Goal: Task Accomplishment & Management: Use online tool/utility

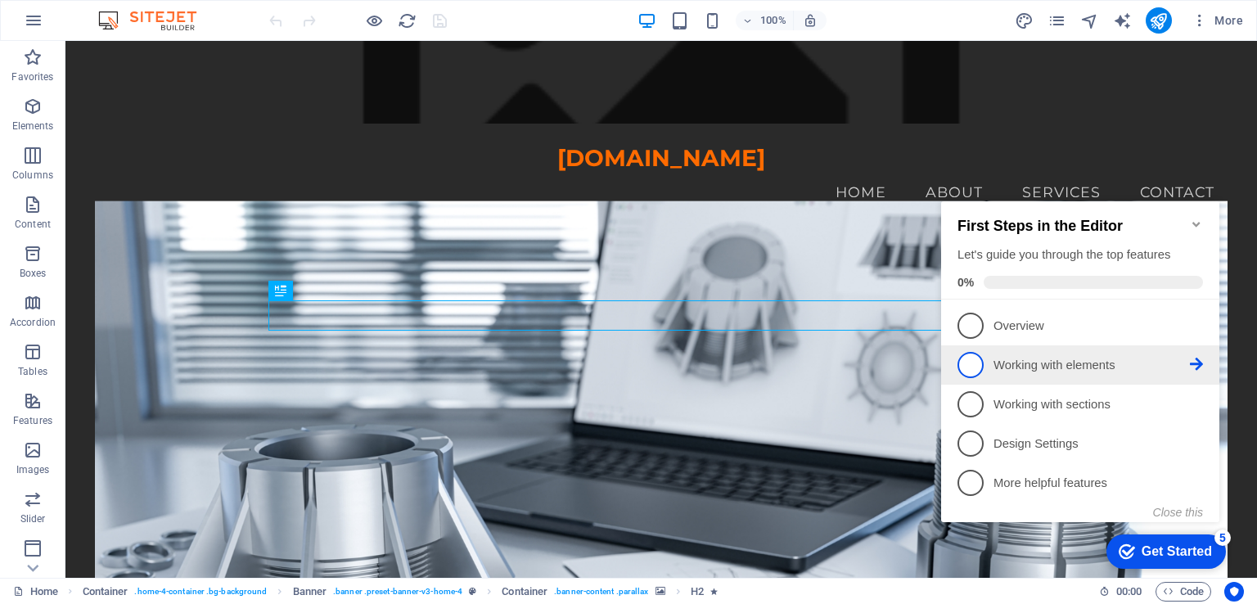
click at [1177, 361] on p "Working with elements - incomplete" at bounding box center [1092, 365] width 196 height 17
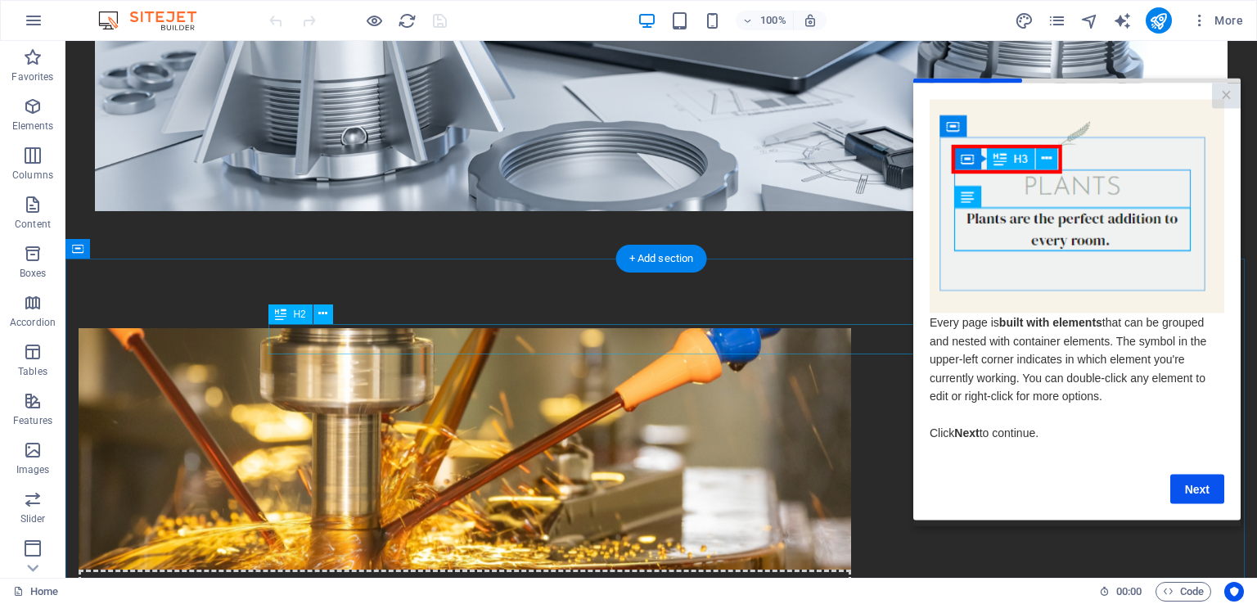
scroll to position [819, 0]
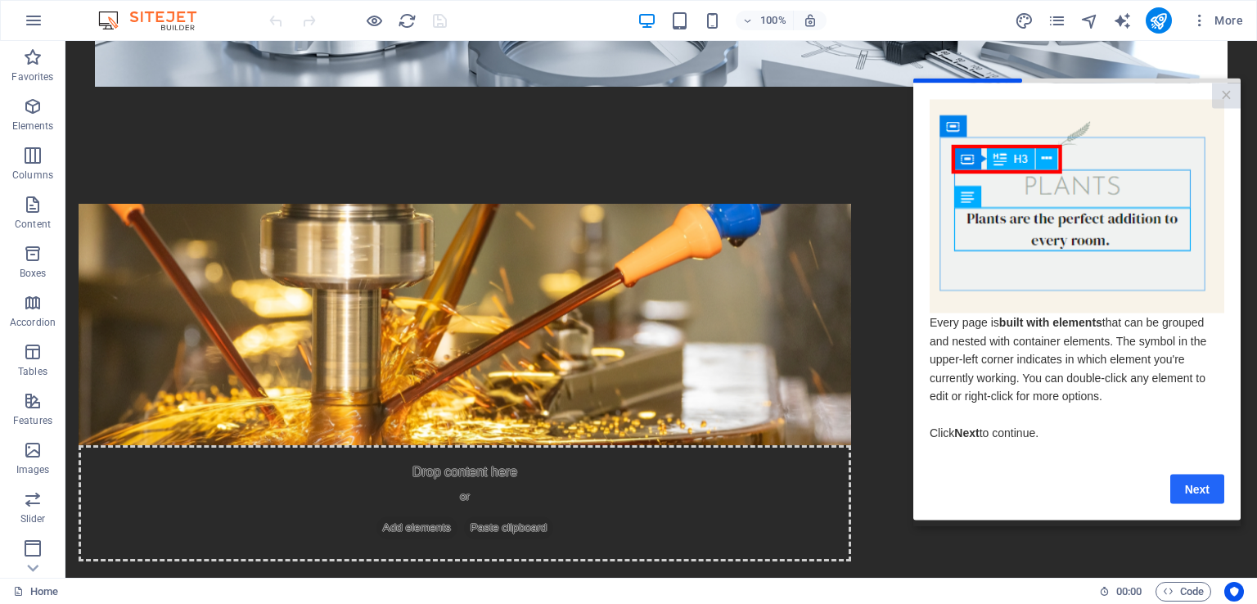
click at [1197, 488] on link "Next" at bounding box center [1198, 488] width 54 height 29
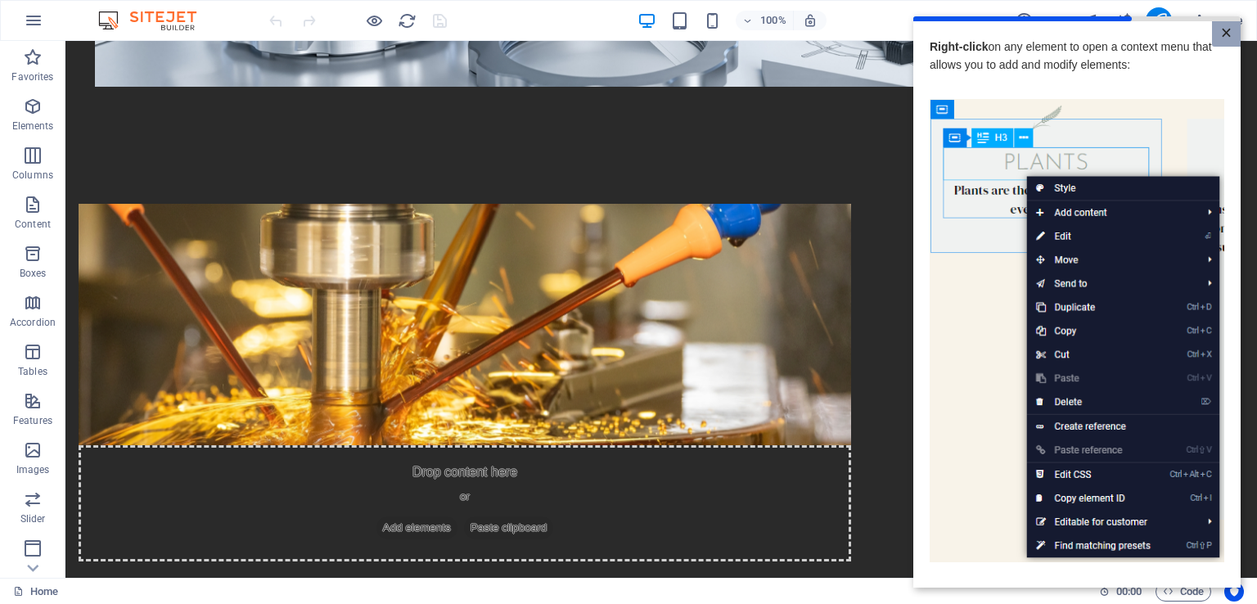
click at [1221, 34] on link "×" at bounding box center [1226, 33] width 29 height 25
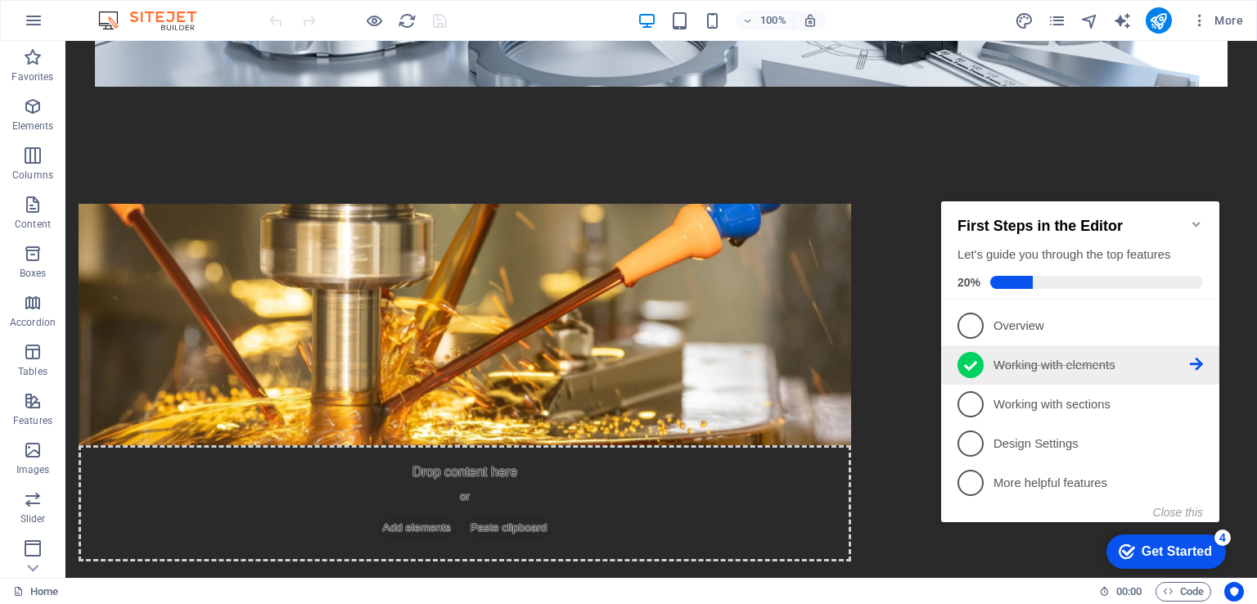
scroll to position [0, 0]
click at [1198, 218] on icon "Minimize checklist" at bounding box center [1196, 224] width 13 height 13
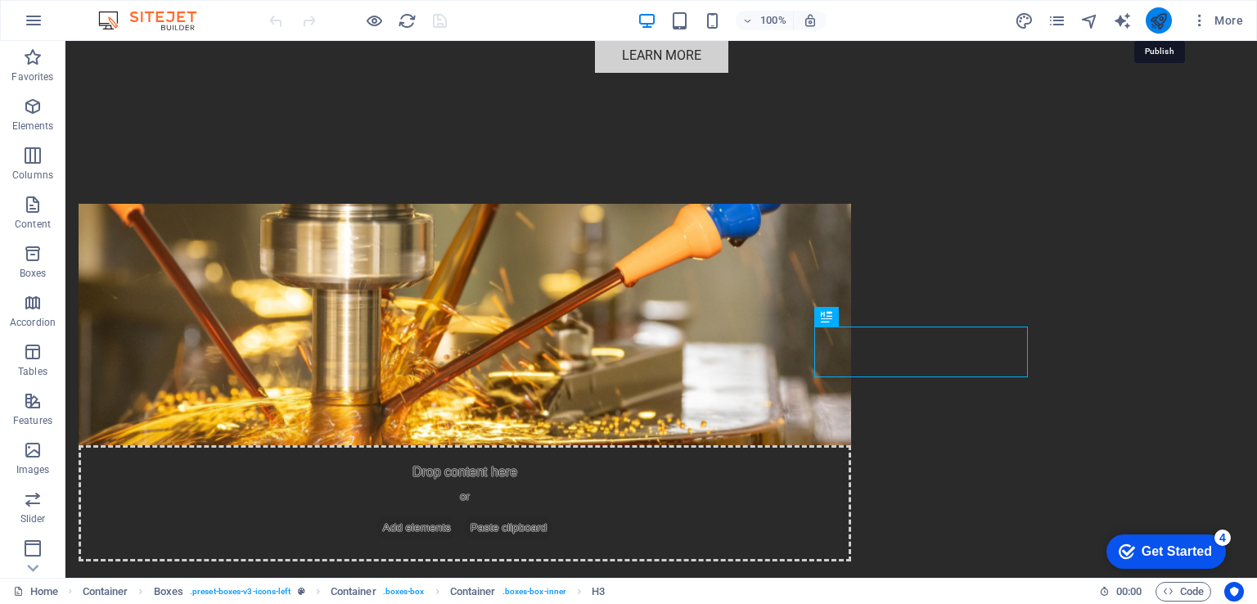
click at [1166, 15] on icon "publish" at bounding box center [1158, 20] width 19 height 19
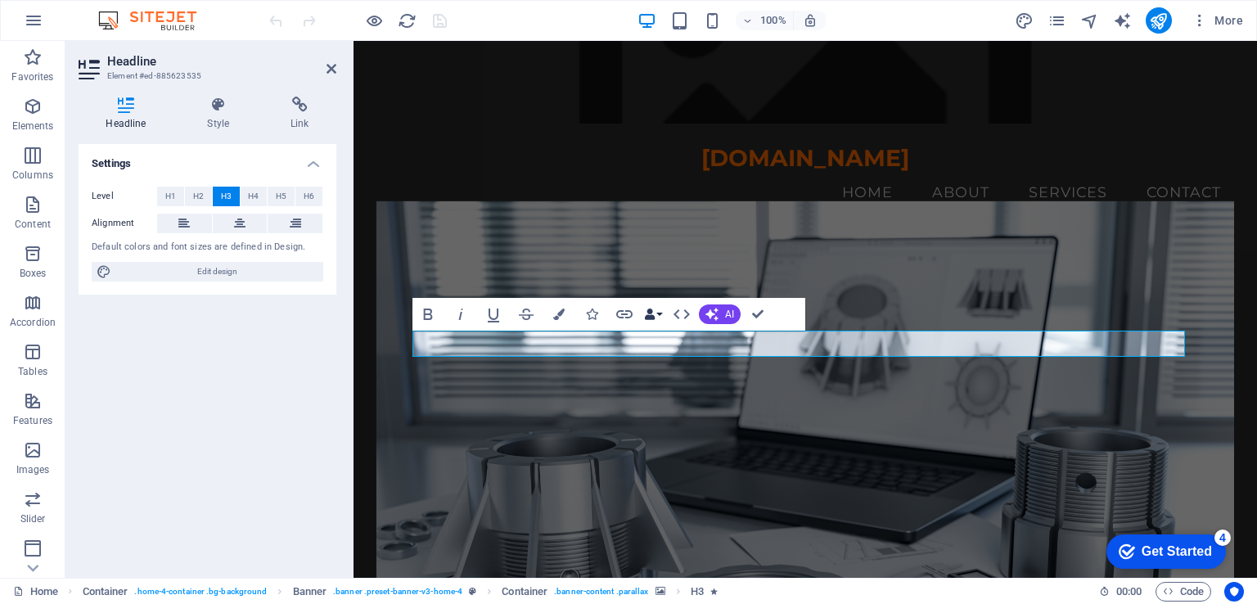
click at [652, 315] on icon "button" at bounding box center [649, 314] width 11 height 11
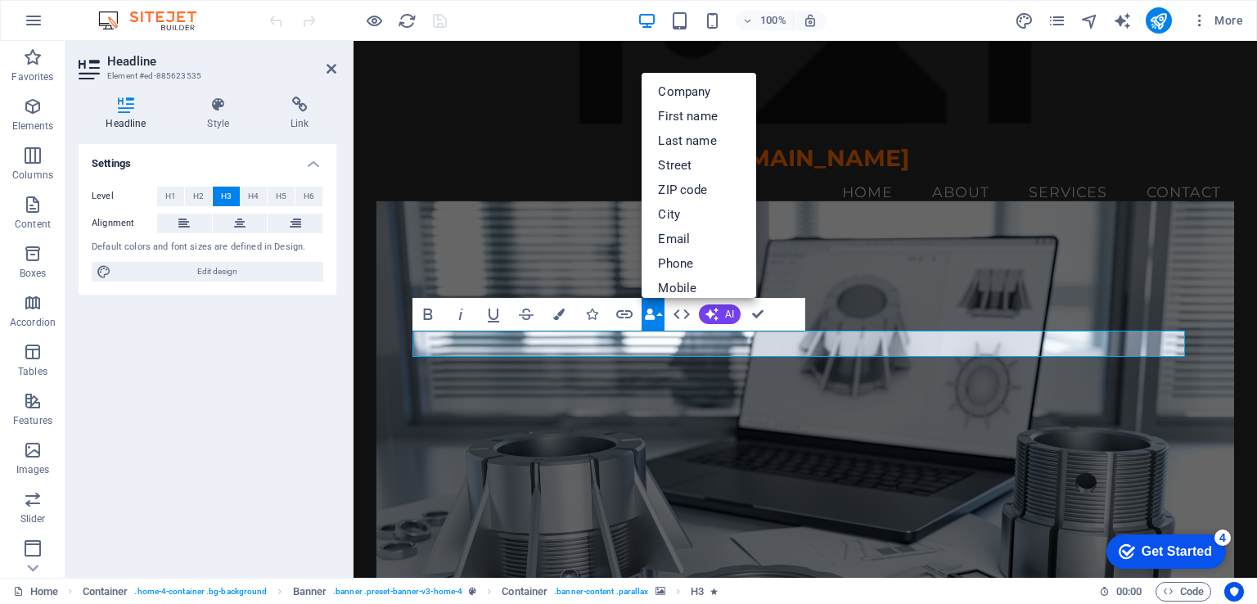
click at [652, 315] on icon "button" at bounding box center [649, 314] width 11 height 11
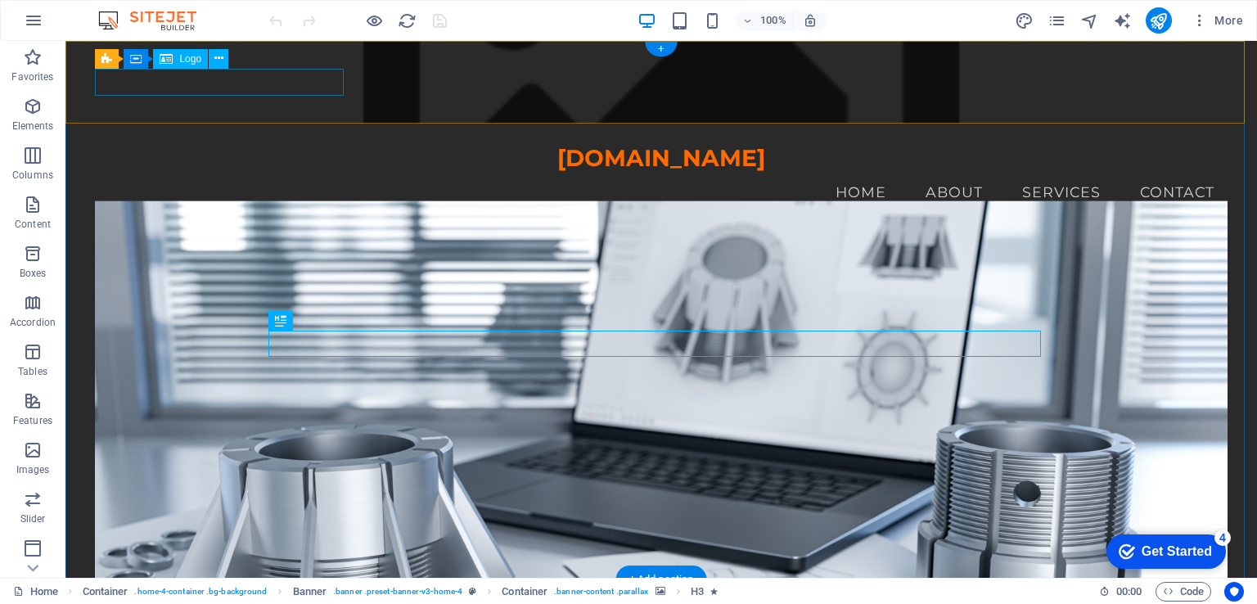
click at [298, 145] on div "[DOMAIN_NAME]" at bounding box center [661, 159] width 1132 height 28
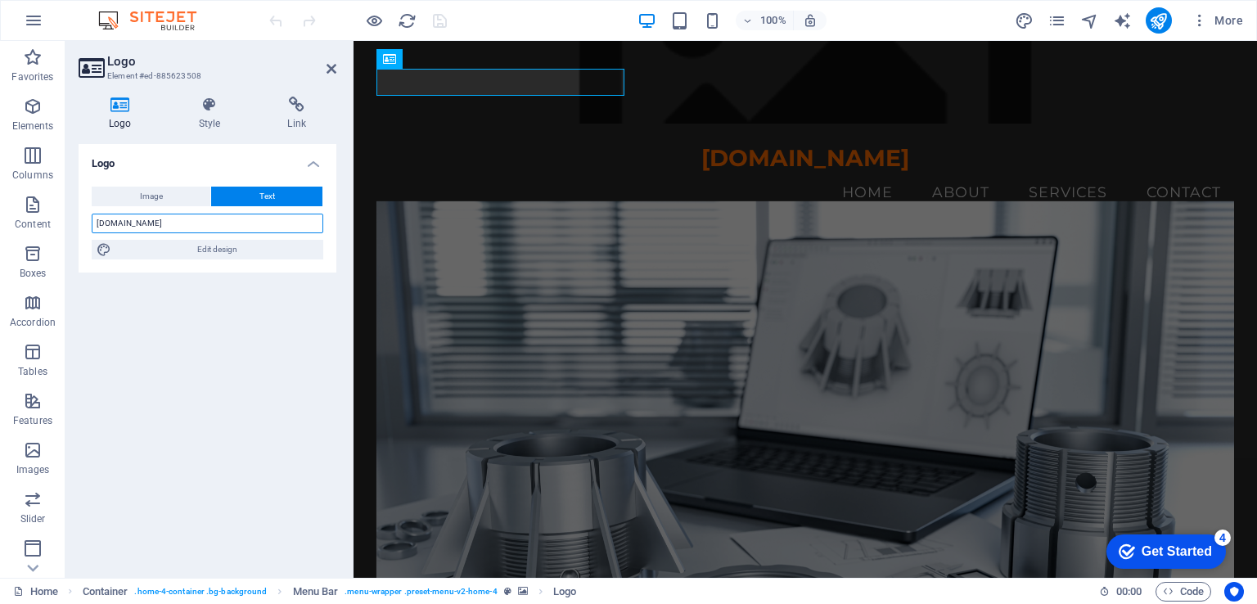
click at [157, 220] on input "[DOMAIN_NAME]" at bounding box center [208, 224] width 232 height 20
type input "TEHNOPUNKTS COM"
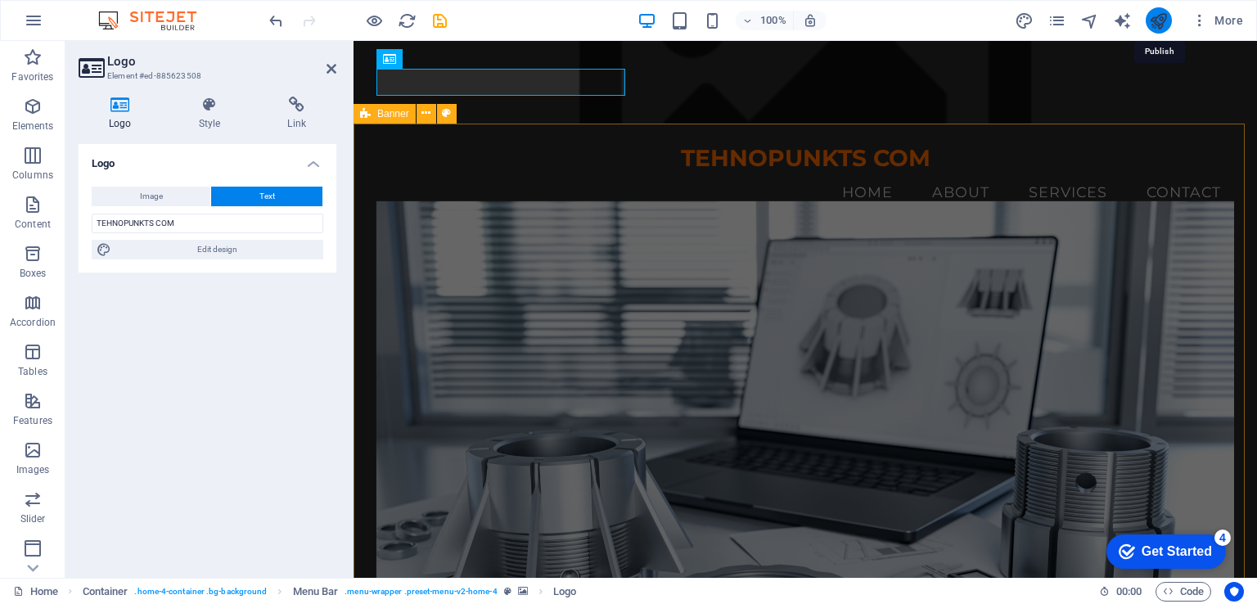
click at [1155, 21] on icon "publish" at bounding box center [1158, 20] width 19 height 19
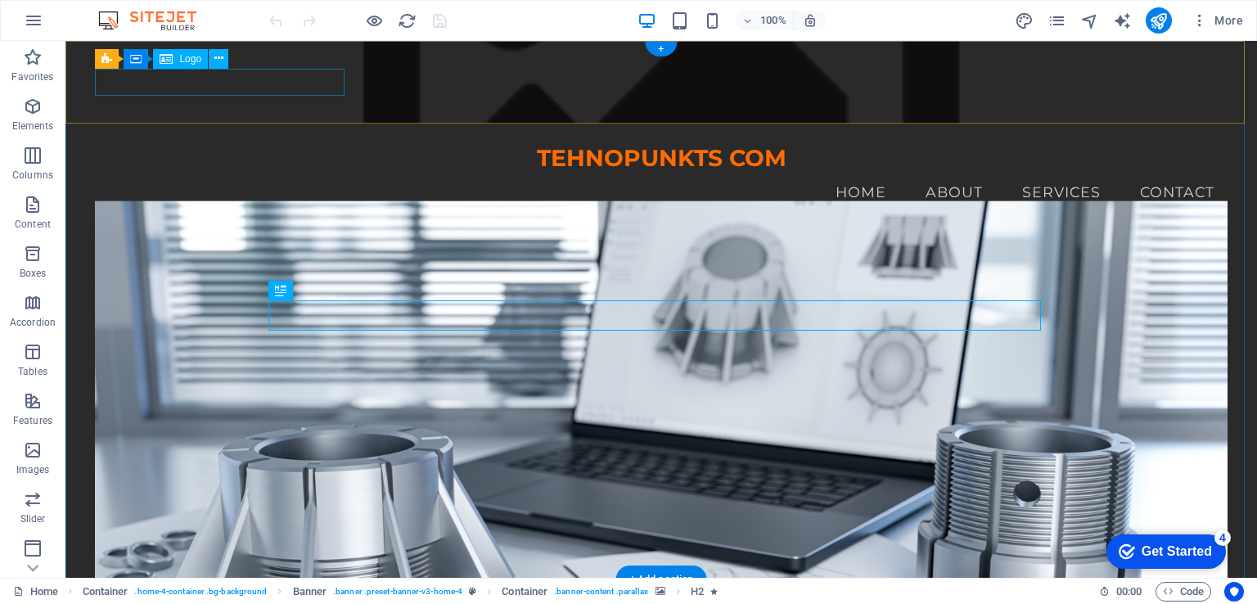
click at [284, 145] on div "TEHNOPUNKTS COM" at bounding box center [661, 159] width 1132 height 28
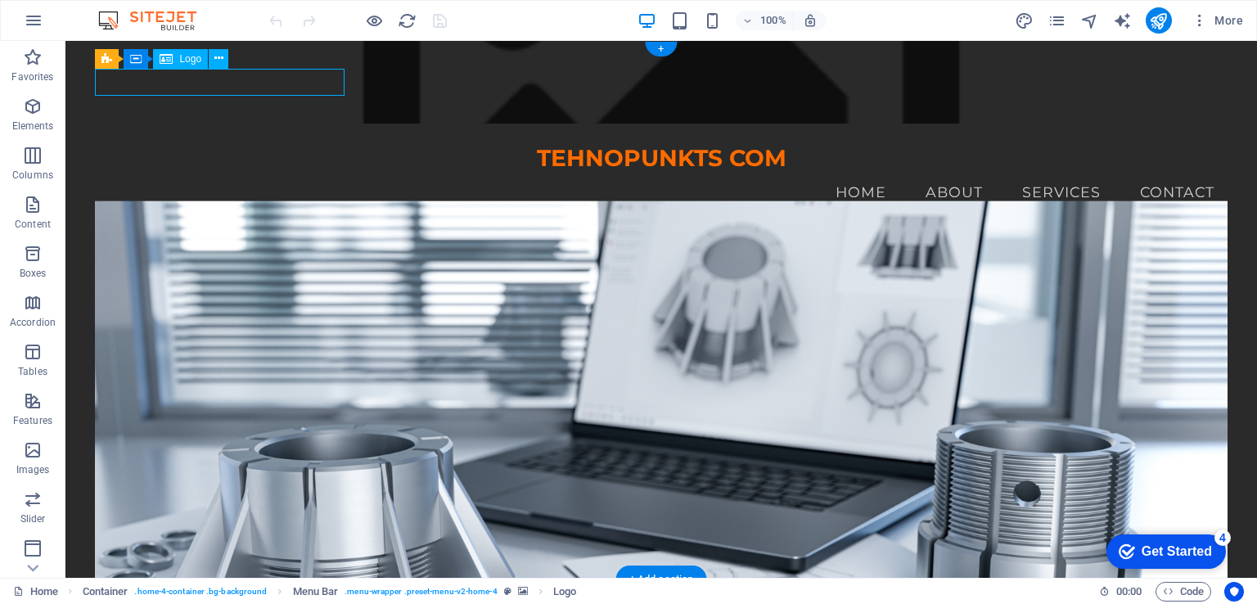
click at [284, 145] on div "TEHNOPUNKTS COM" at bounding box center [661, 159] width 1132 height 28
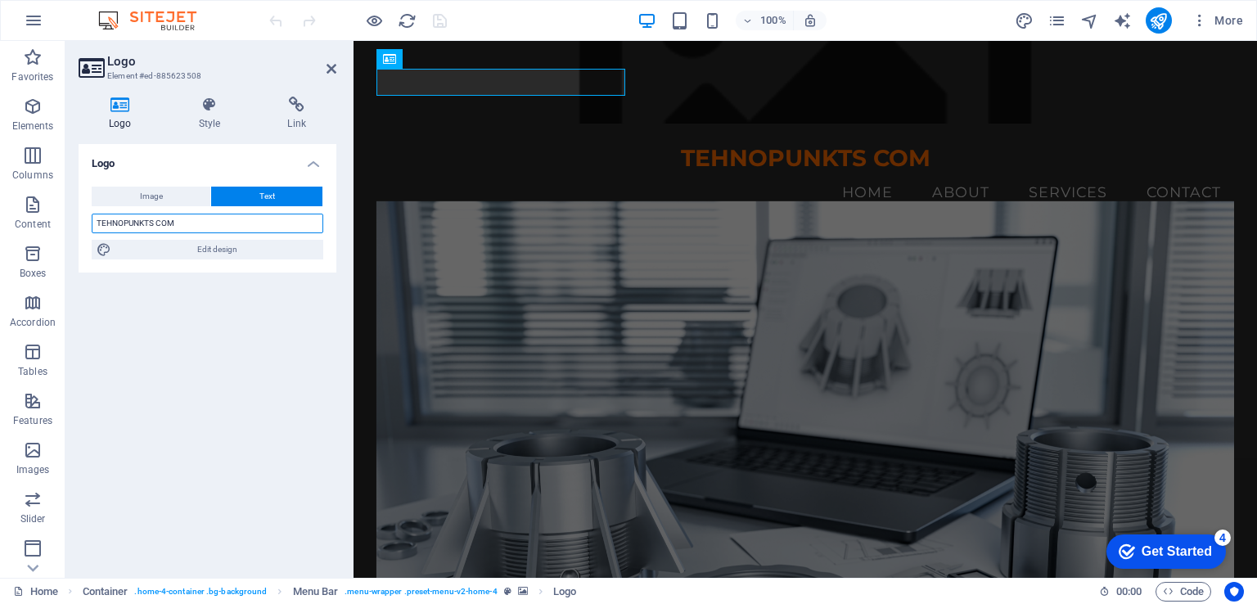
click at [156, 221] on input "TEHNOPUNKTS COM" at bounding box center [208, 224] width 232 height 20
type input "[DOMAIN_NAME]"
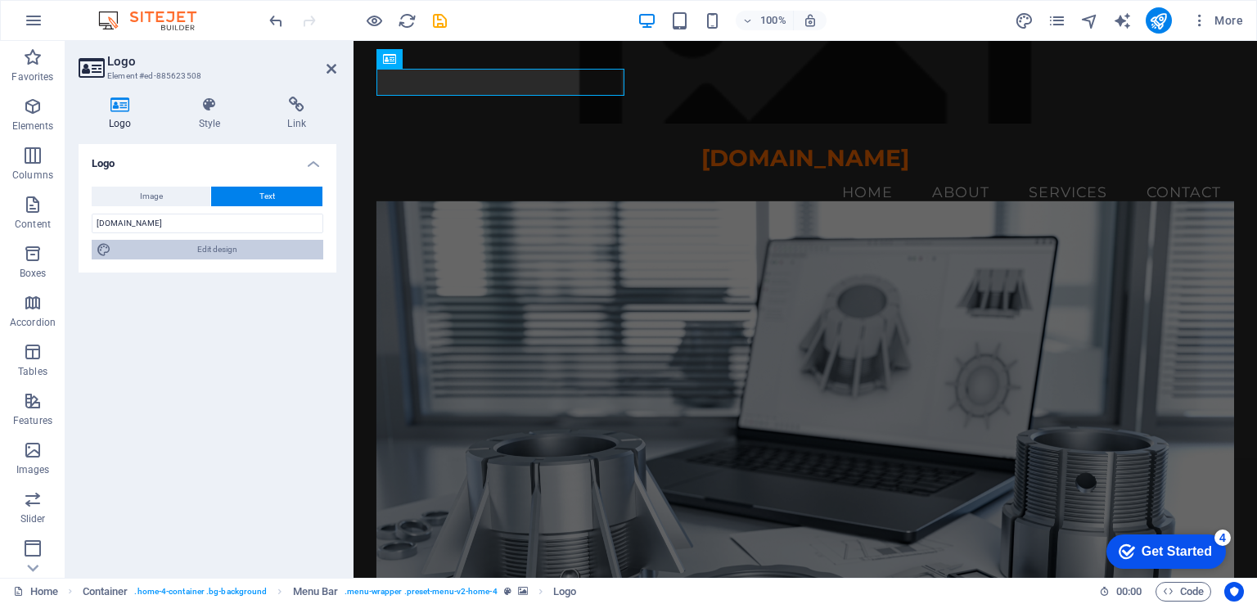
click at [223, 246] on span "Edit design" at bounding box center [217, 250] width 202 height 20
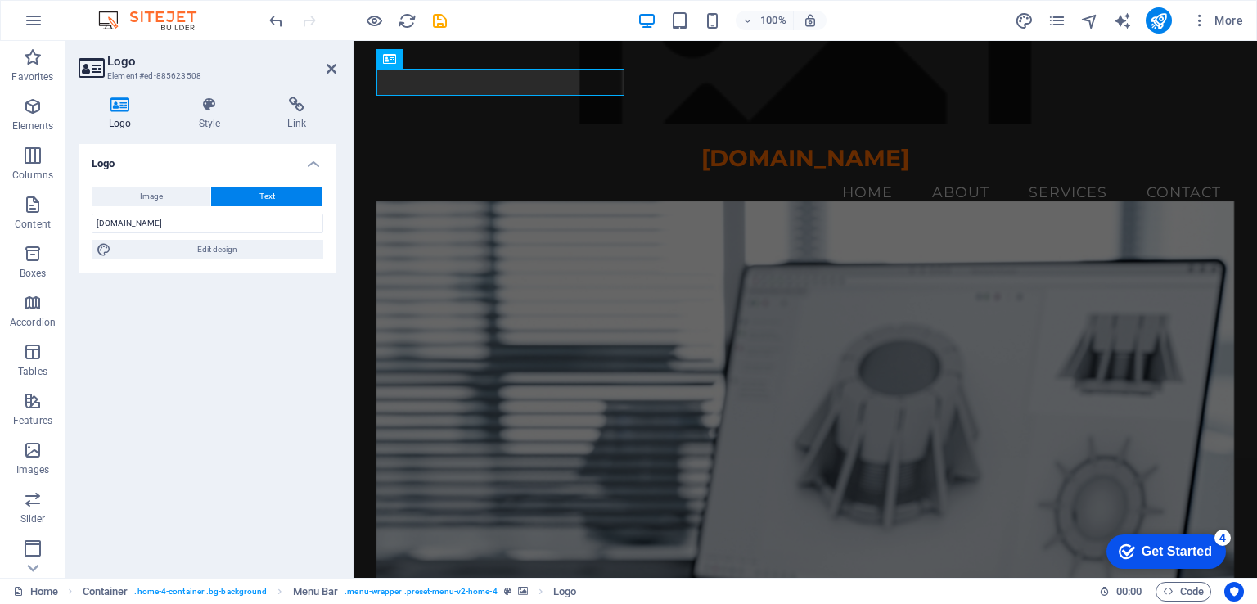
select select "rem"
select select "700"
select select "px"
select select "rem"
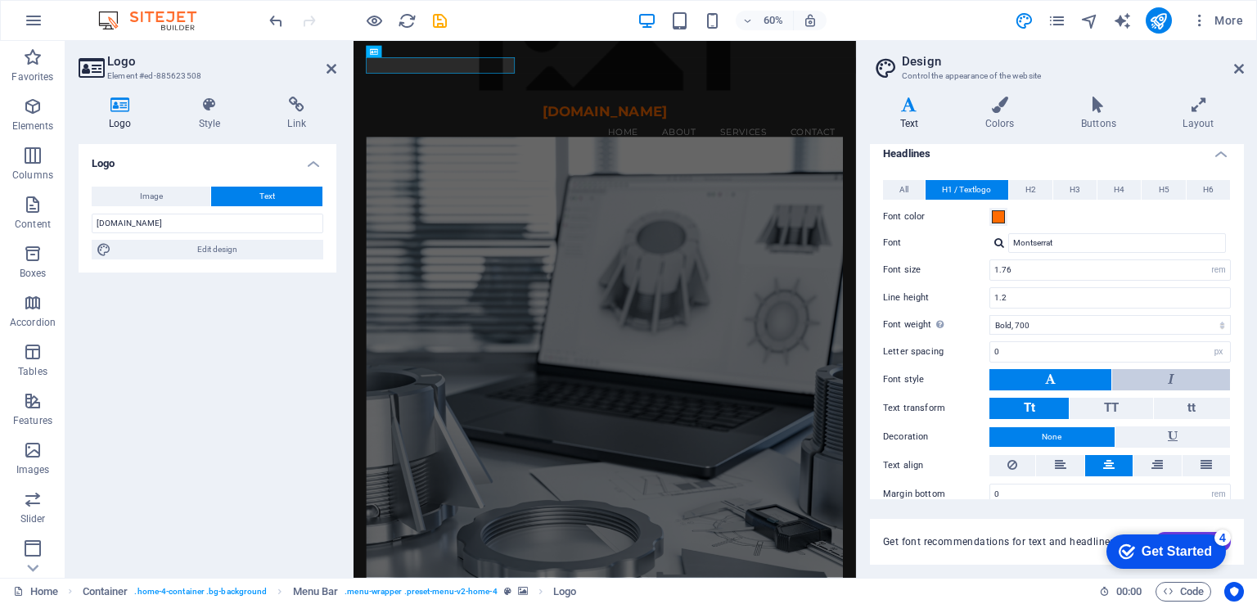
scroll to position [71, 0]
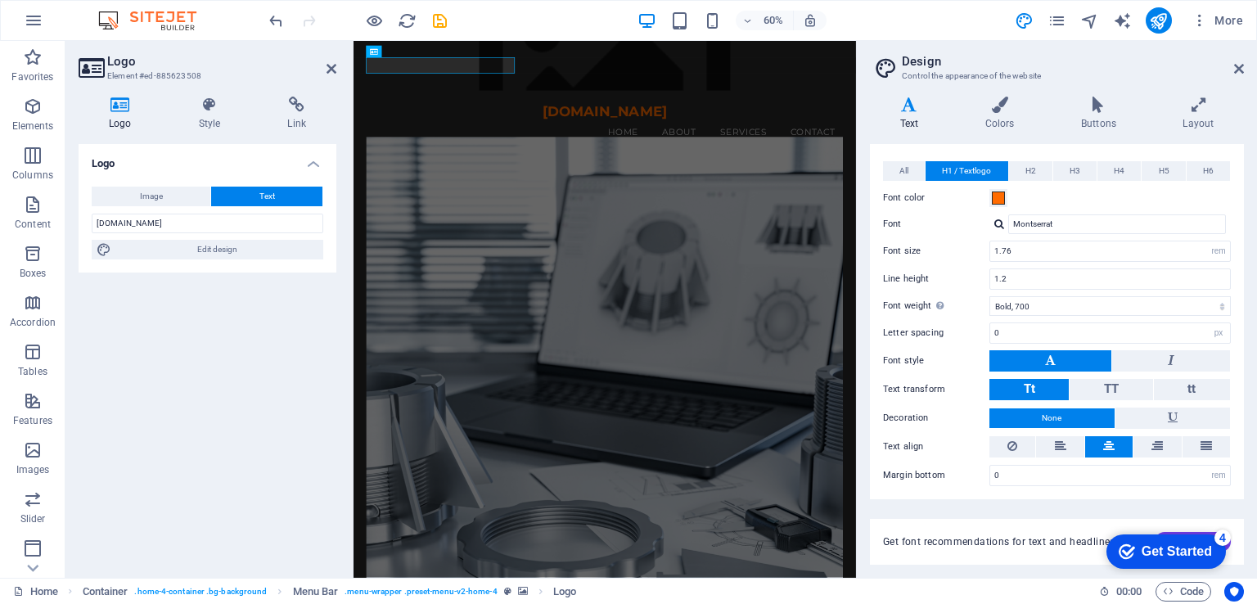
click at [1171, 560] on div "checkmark Get Started 4" at bounding box center [1167, 552] width 120 height 34
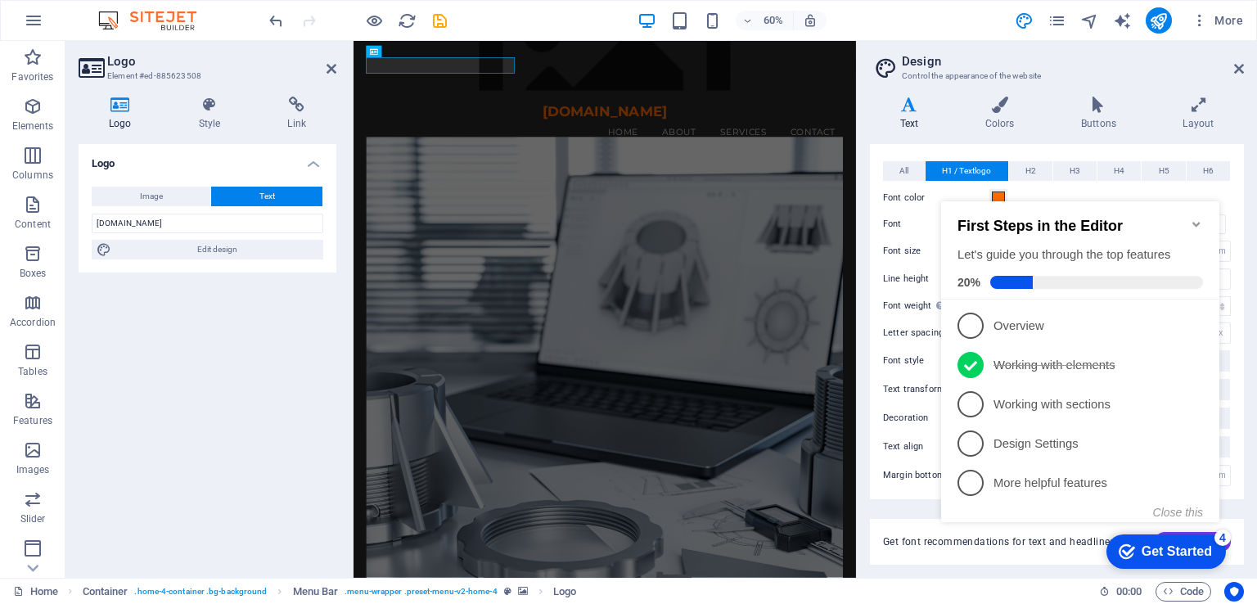
click at [1205, 546] on div "Get Started" at bounding box center [1177, 551] width 70 height 15
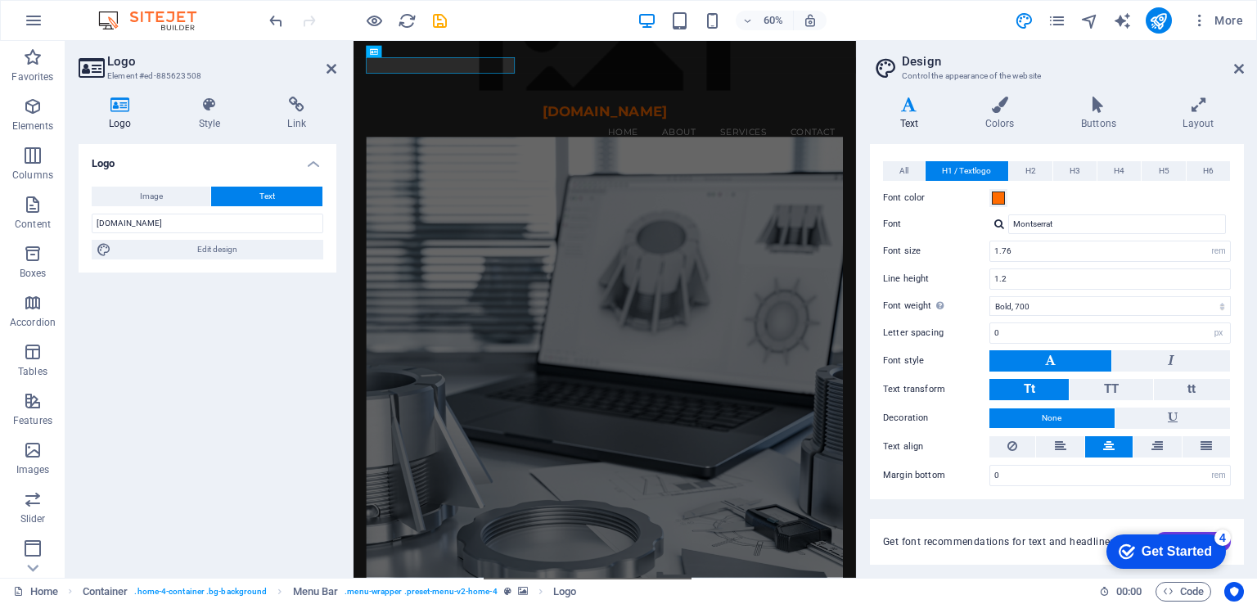
click at [1193, 550] on div "Get Started" at bounding box center [1177, 551] width 70 height 15
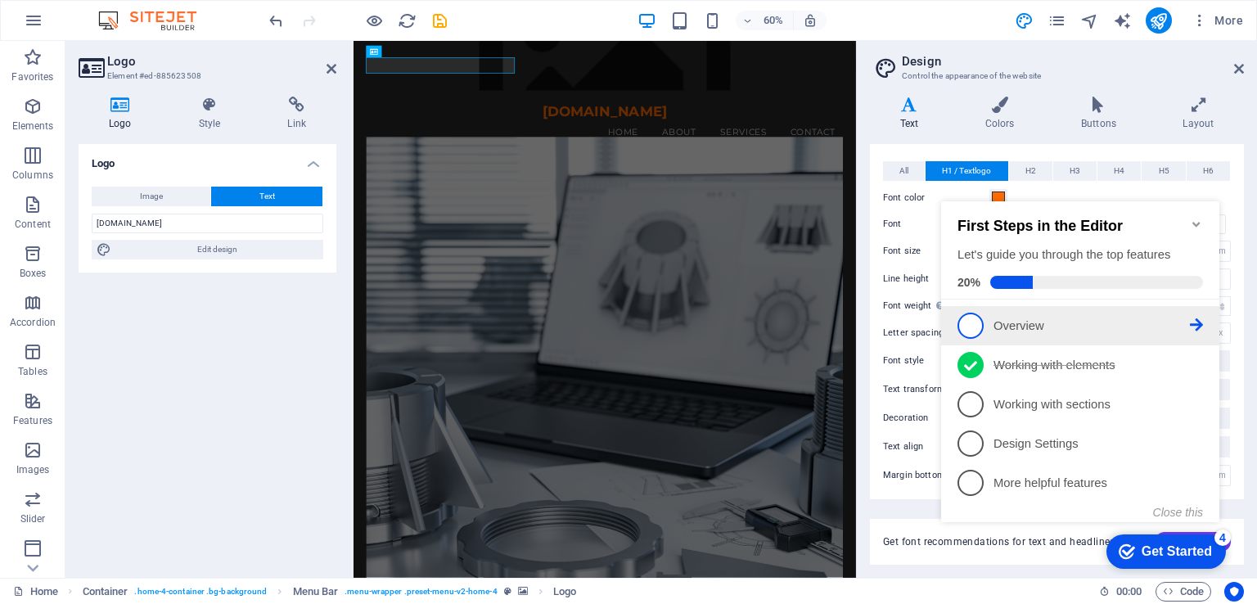
click at [973, 318] on span "1" at bounding box center [971, 326] width 26 height 26
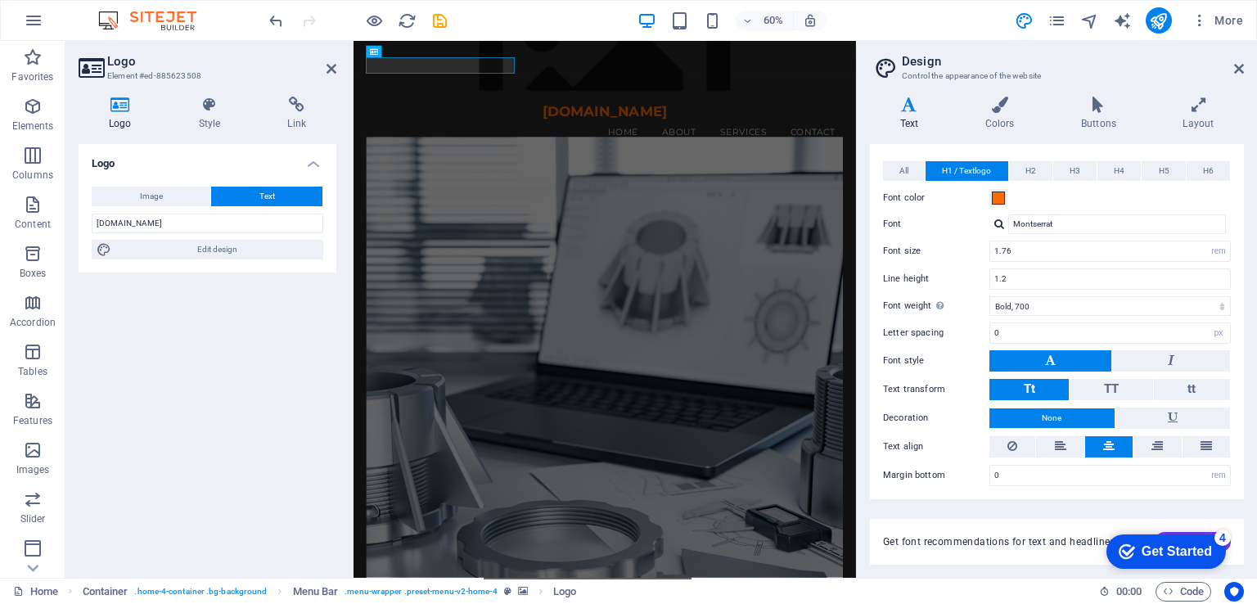
scroll to position [0, 0]
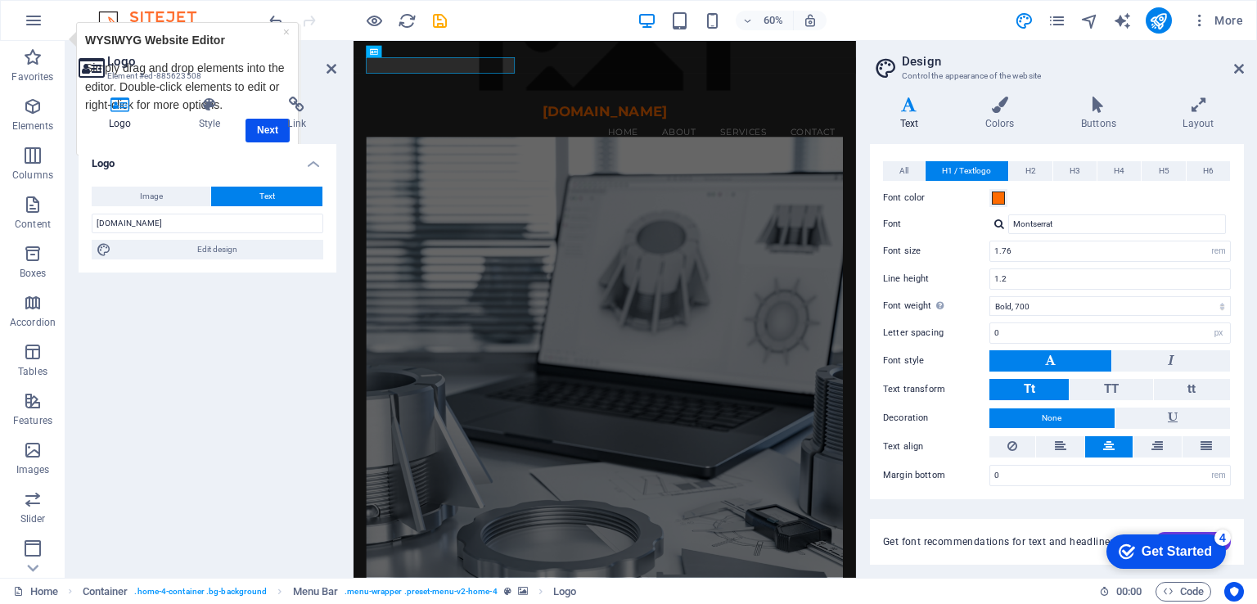
click at [1190, 548] on div "Get Started" at bounding box center [1177, 551] width 70 height 15
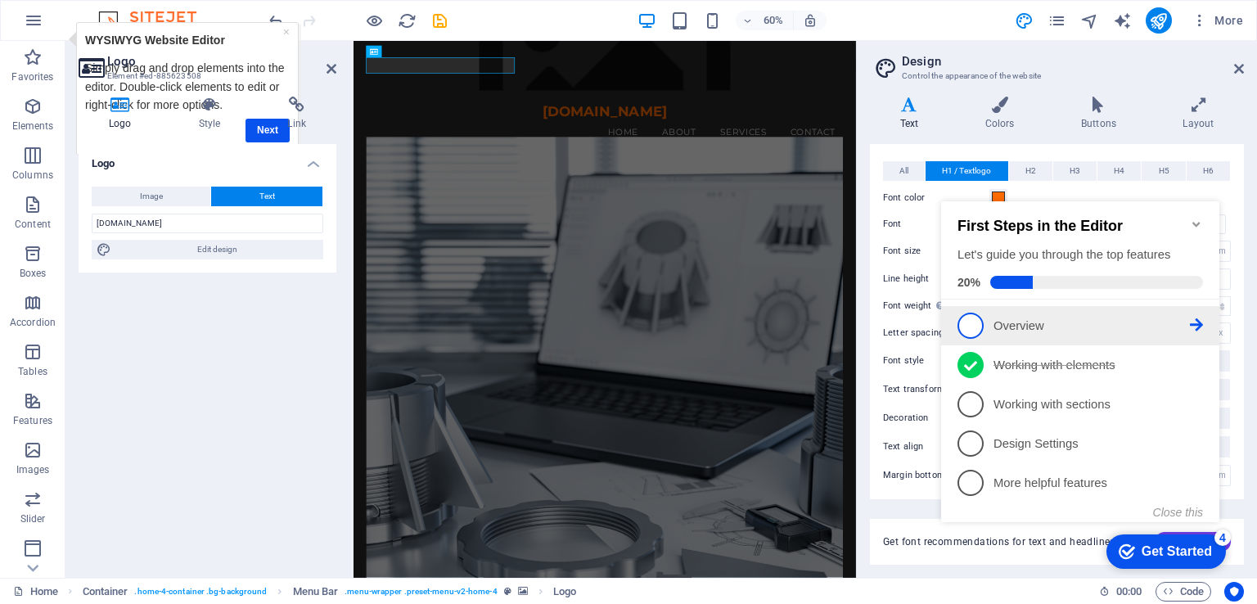
click at [969, 314] on span "1" at bounding box center [971, 326] width 26 height 26
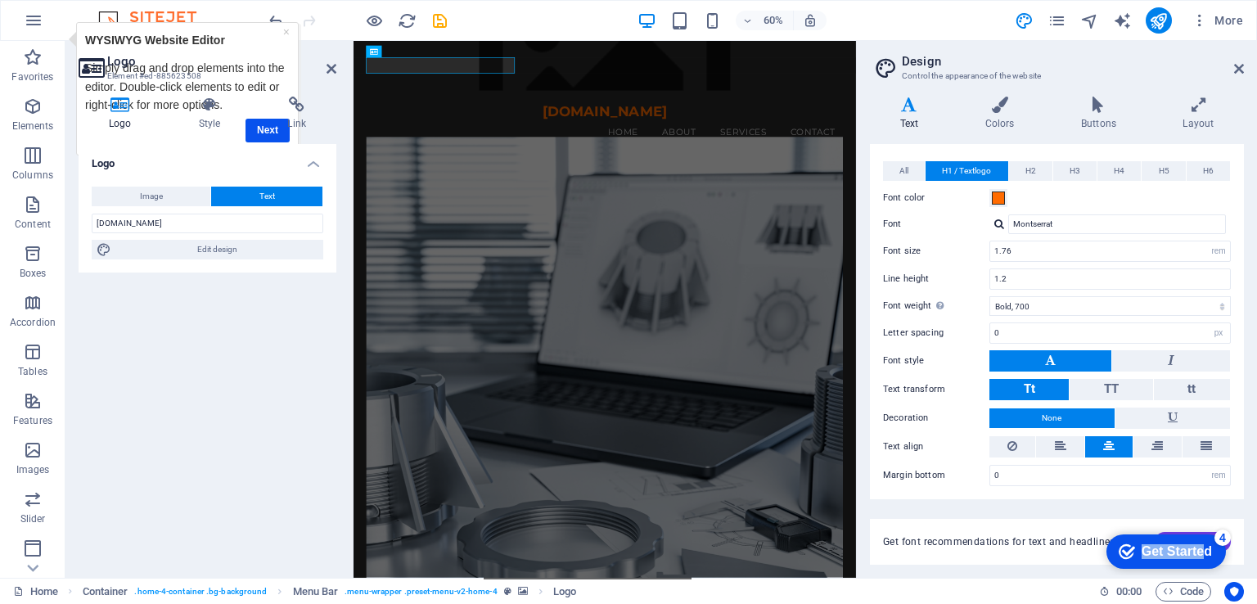
drag, startPoint x: 1205, startPoint y: 547, endPoint x: 2173, endPoint y: 1072, distance: 1100.8
click html "checkmark Get Started 4 First Steps in the Editor Let's guide you through the t…"
click at [1184, 541] on div "checkmark Get Started 4" at bounding box center [1167, 552] width 120 height 34
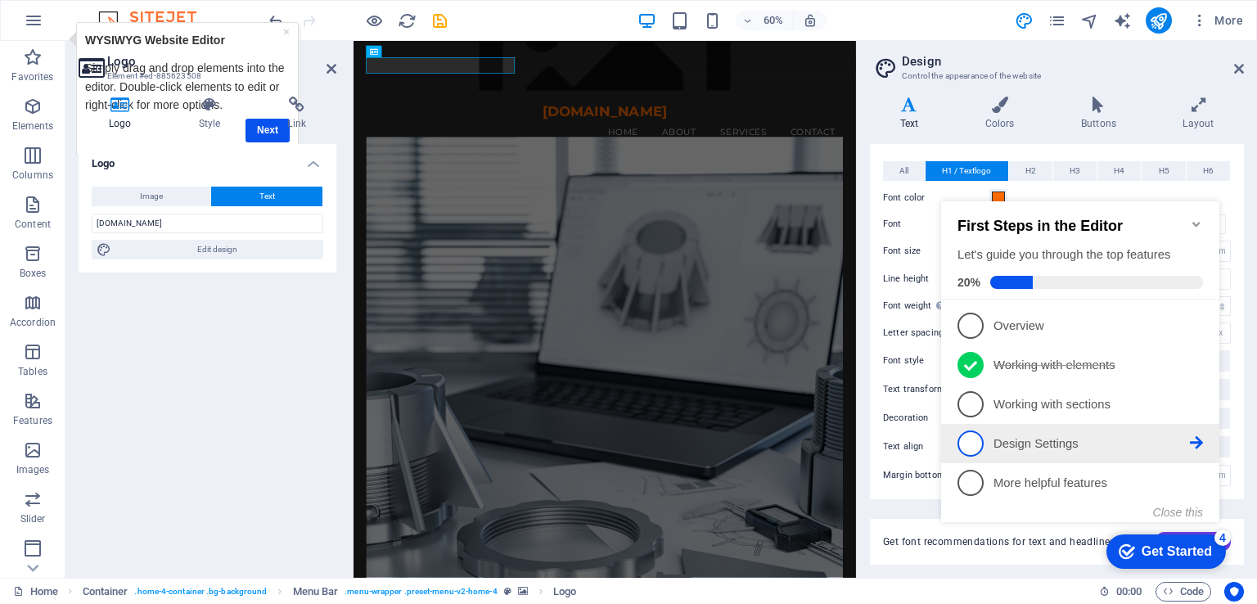
click at [1202, 332] on icon at bounding box center [1196, 324] width 13 height 13
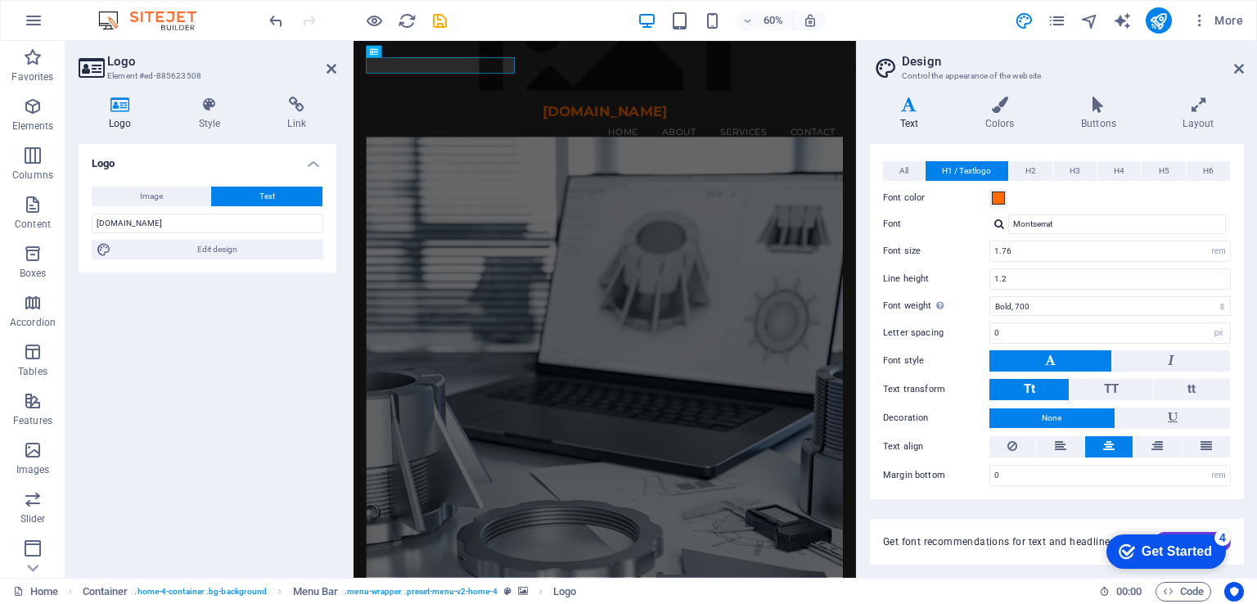
click at [1193, 550] on div "Get Started" at bounding box center [1177, 551] width 70 height 15
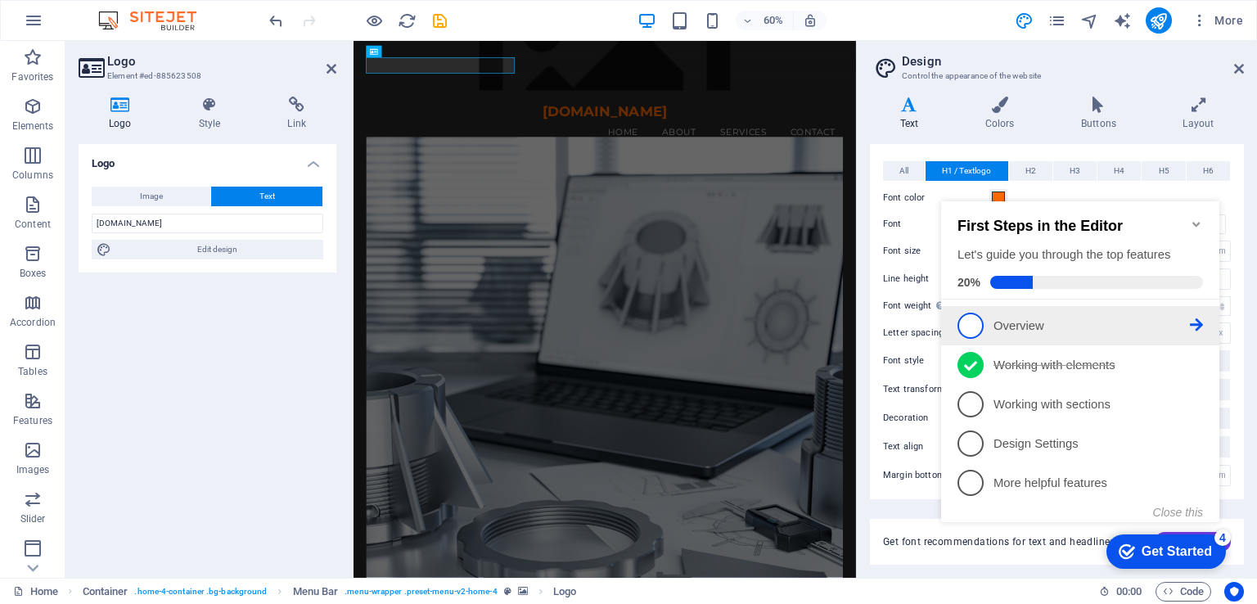
click at [1203, 320] on icon at bounding box center [1196, 324] width 13 height 13
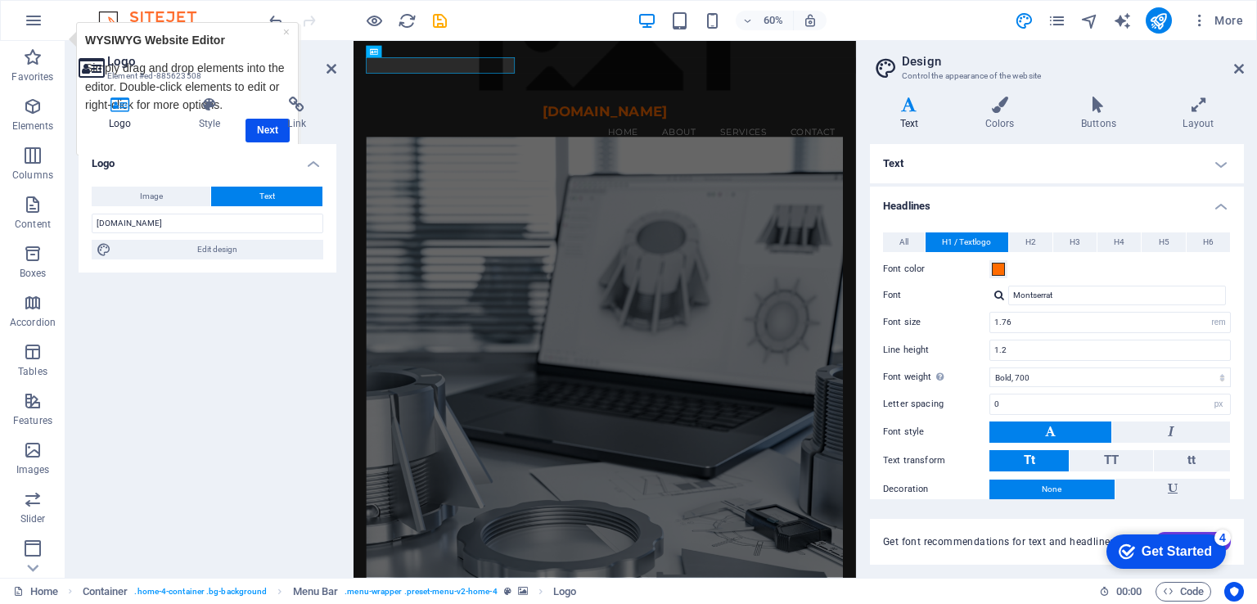
scroll to position [71, 0]
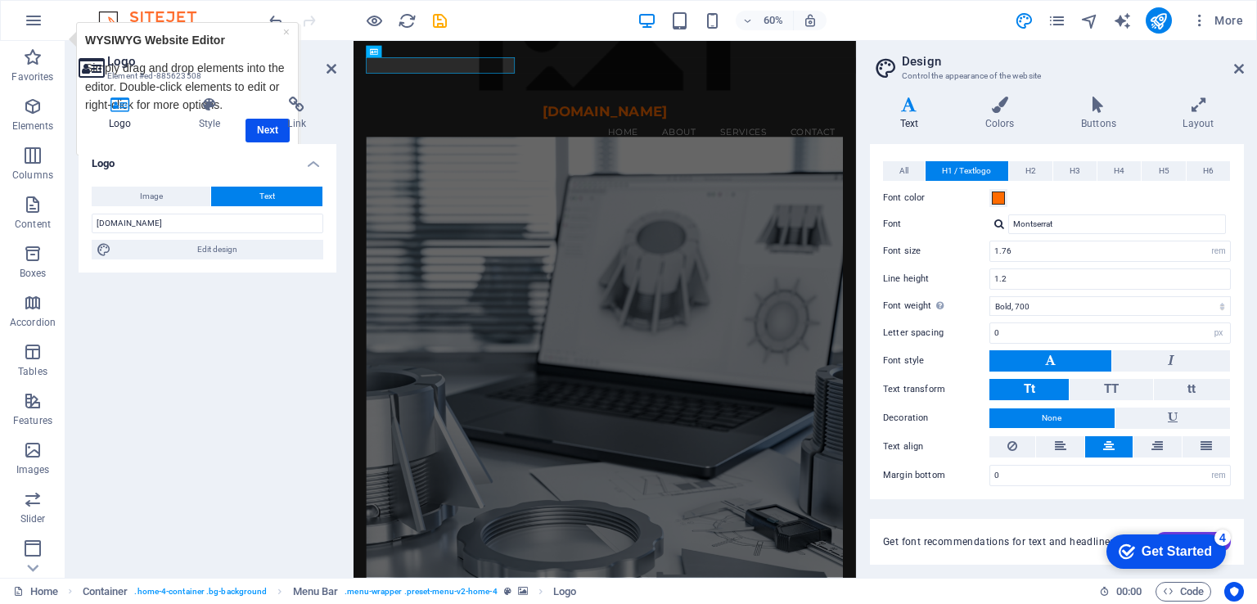
click at [1169, 555] on div "Get Started" at bounding box center [1177, 551] width 70 height 15
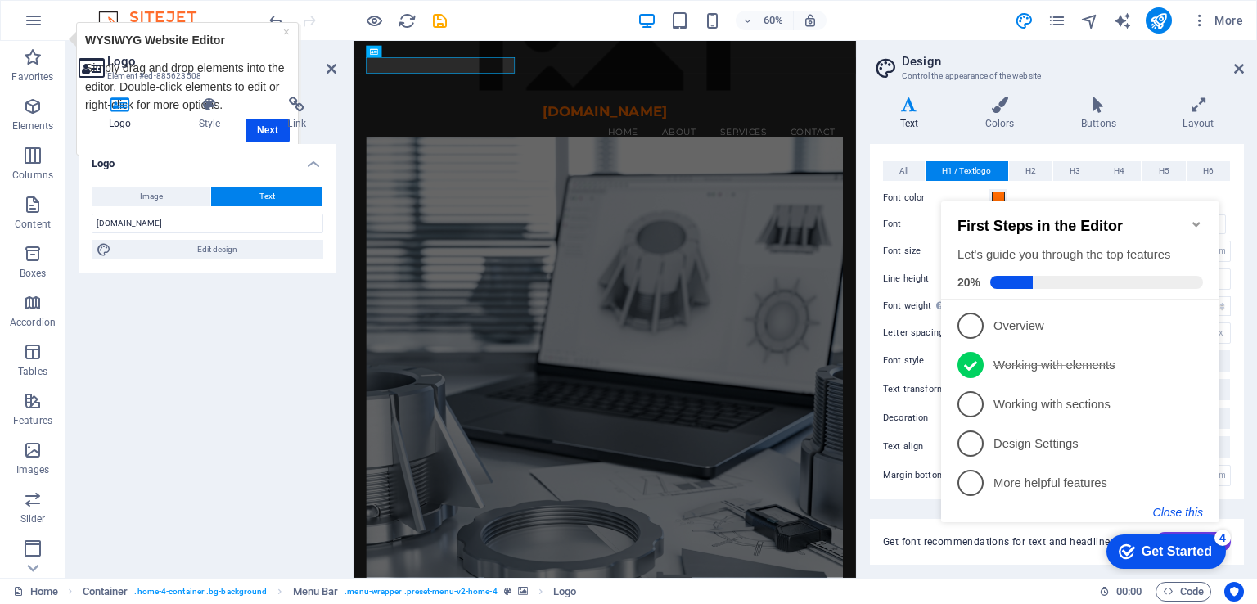
click at [1182, 508] on button "Close this" at bounding box center [1179, 512] width 50 height 13
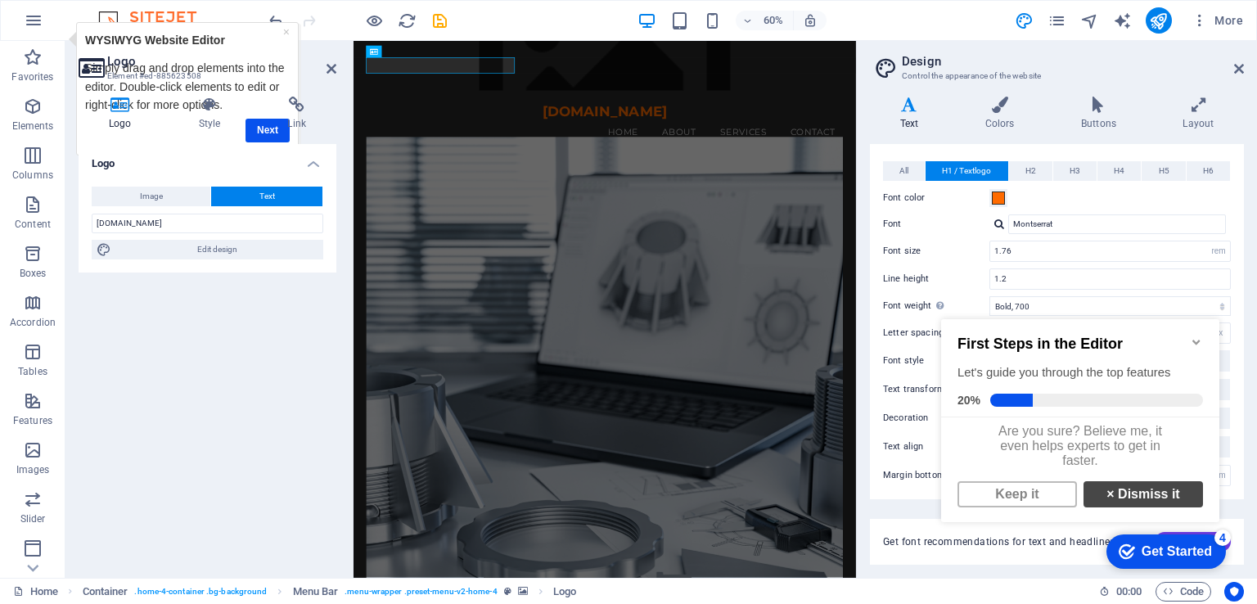
click at [1159, 503] on link "× Dismiss it" at bounding box center [1144, 494] width 120 height 26
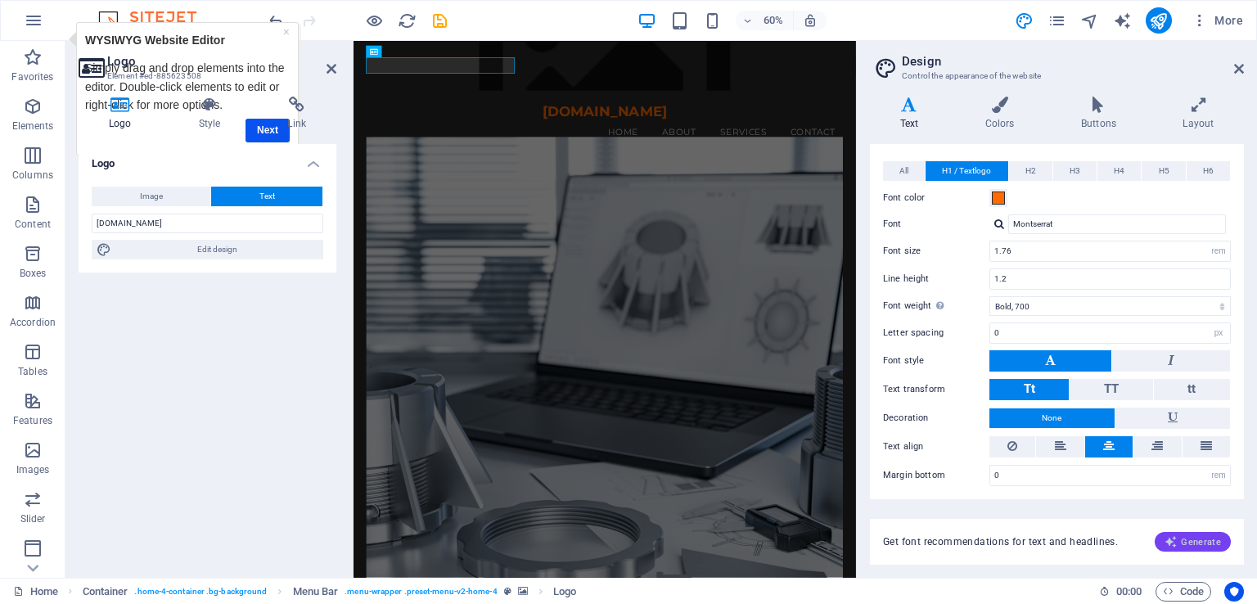
click at [1185, 541] on span "Generate" at bounding box center [1193, 541] width 56 height 13
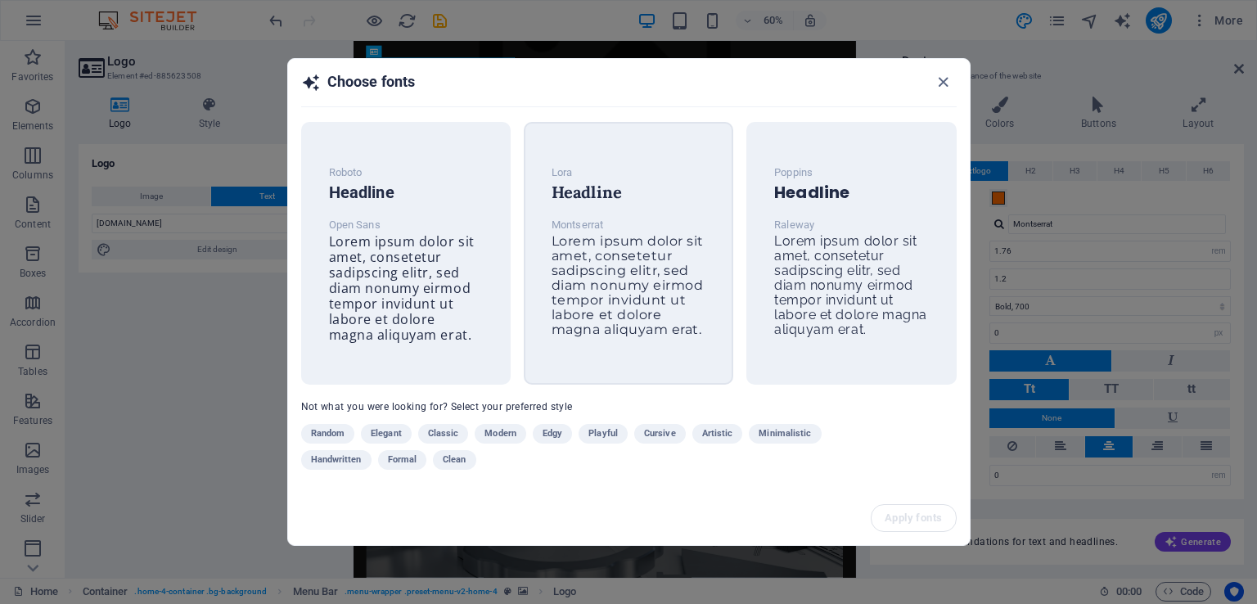
click at [607, 195] on h6 "Headline" at bounding box center [629, 193] width 154 height 20
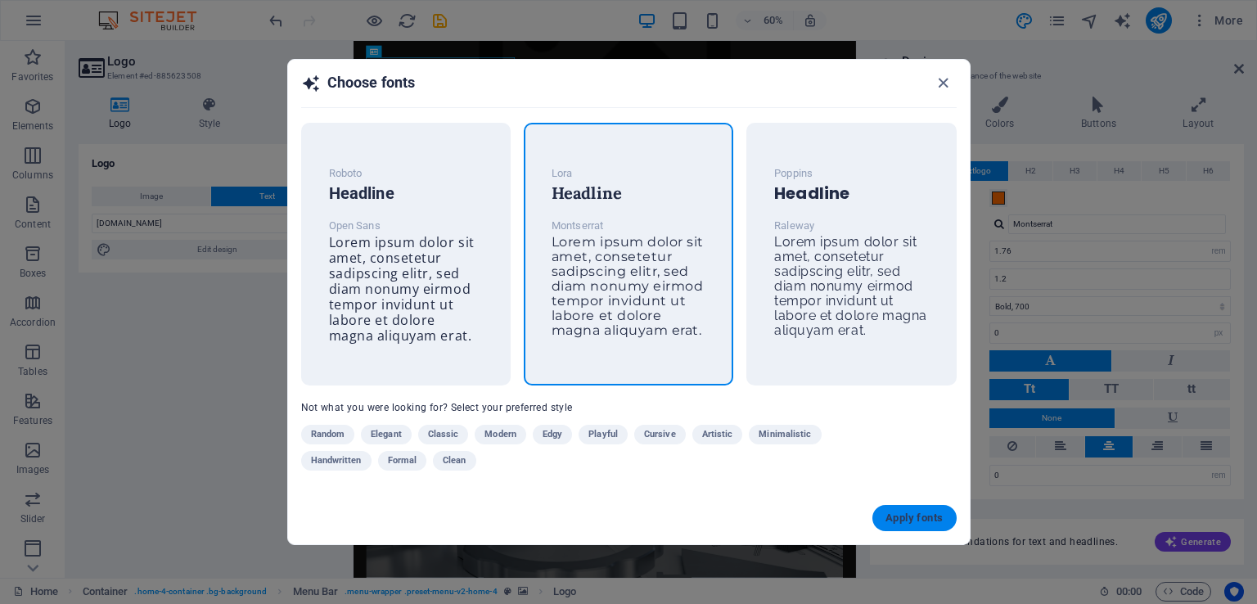
click at [887, 515] on span "Apply fonts" at bounding box center [914, 518] width 57 height 13
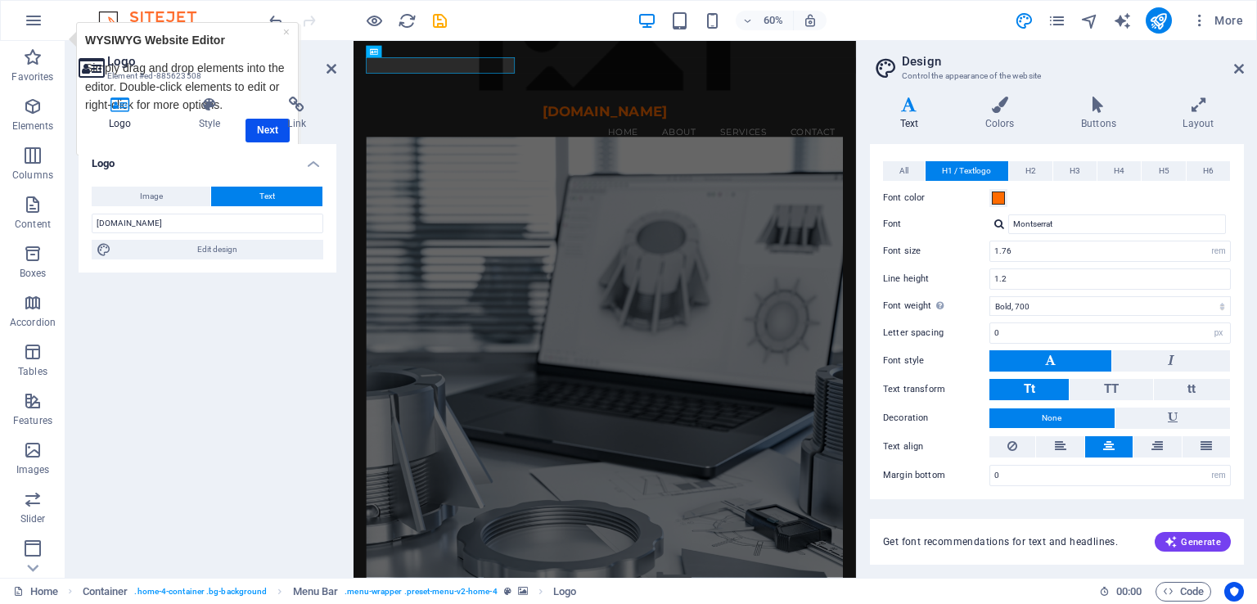
type input "Lora"
type input "36"
select select "px"
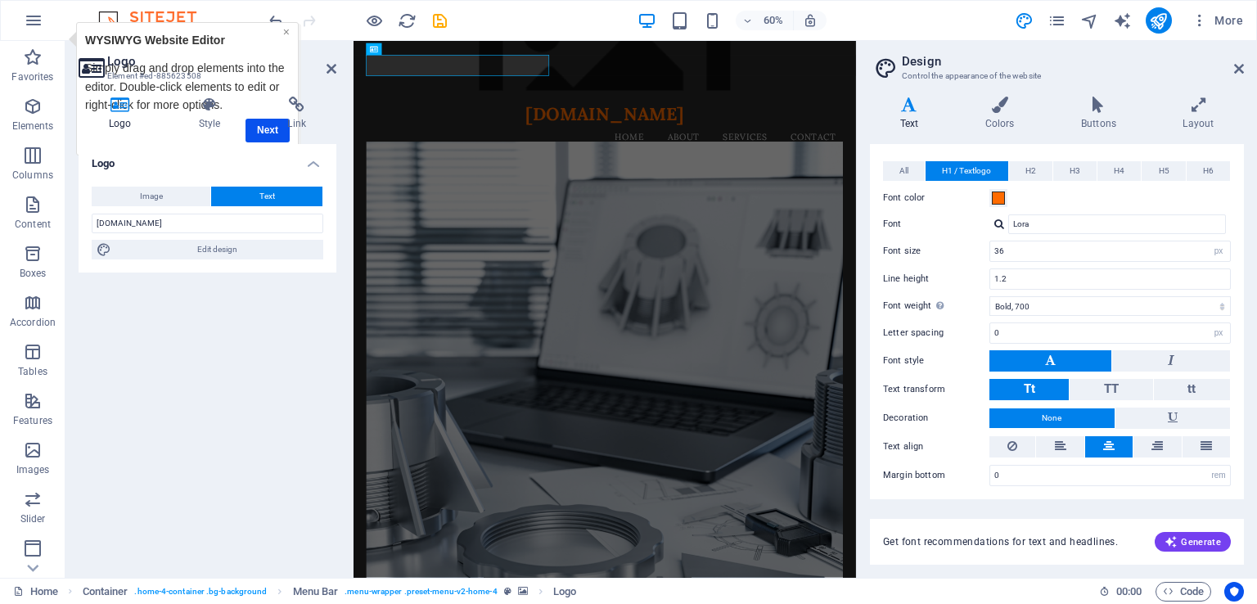
click at [290, 29] on link "×" at bounding box center [286, 31] width 7 height 13
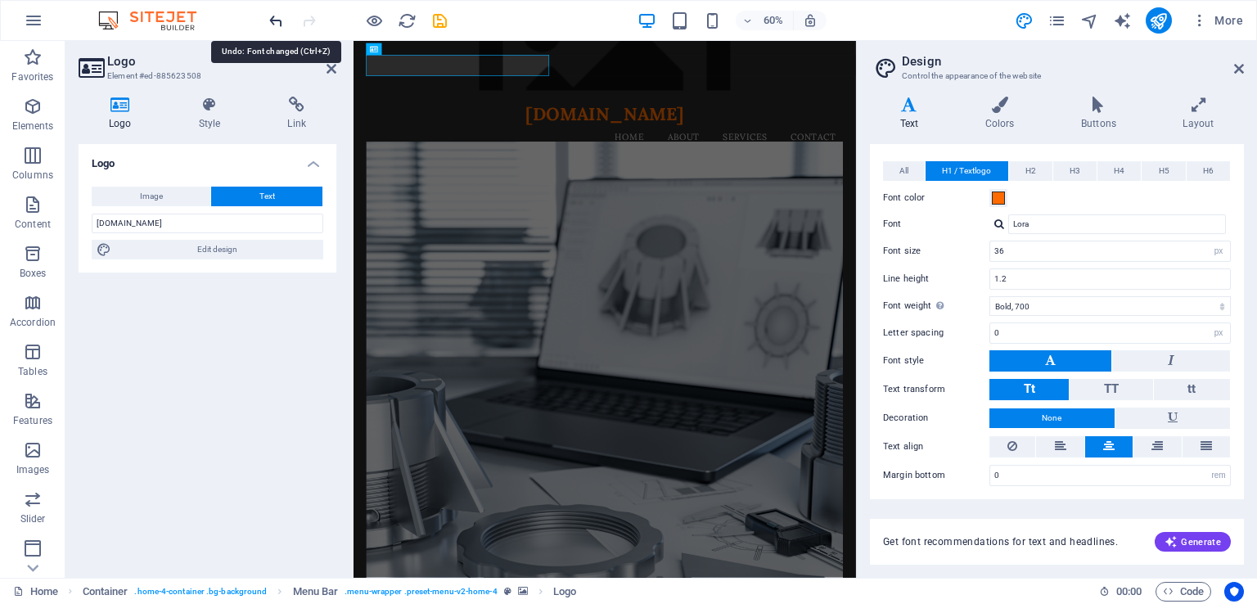
click at [279, 25] on icon "undo" at bounding box center [276, 20] width 19 height 19
type input "TEHNOPUNKTSCOM"
type input "Montserrat"
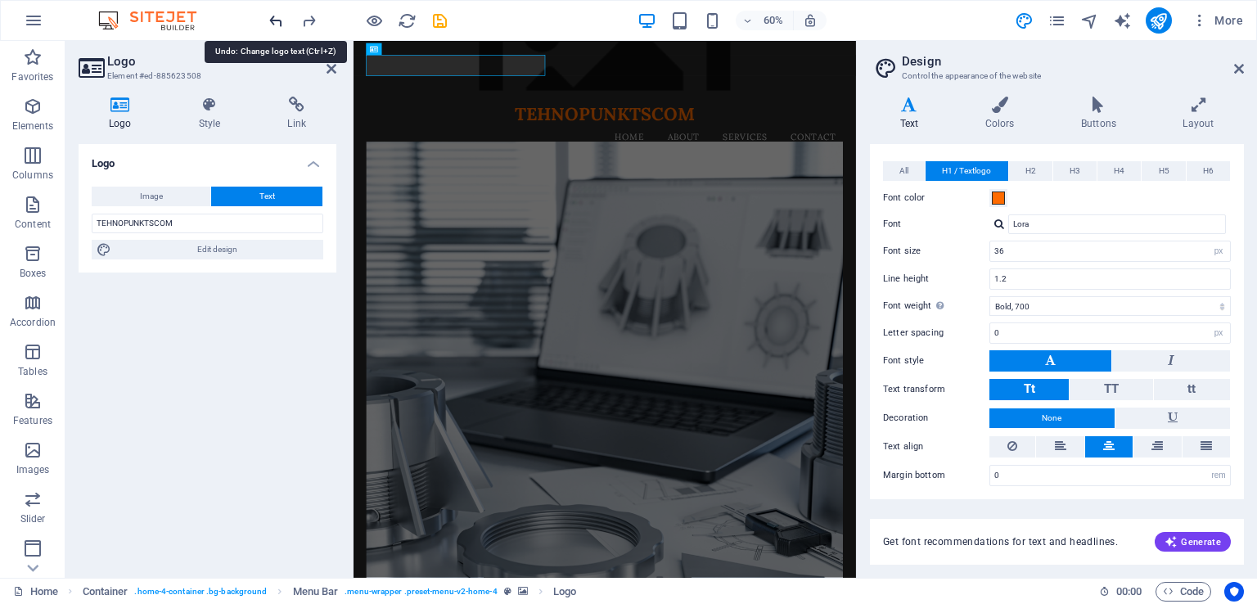
type input "1.76"
select select "rem"
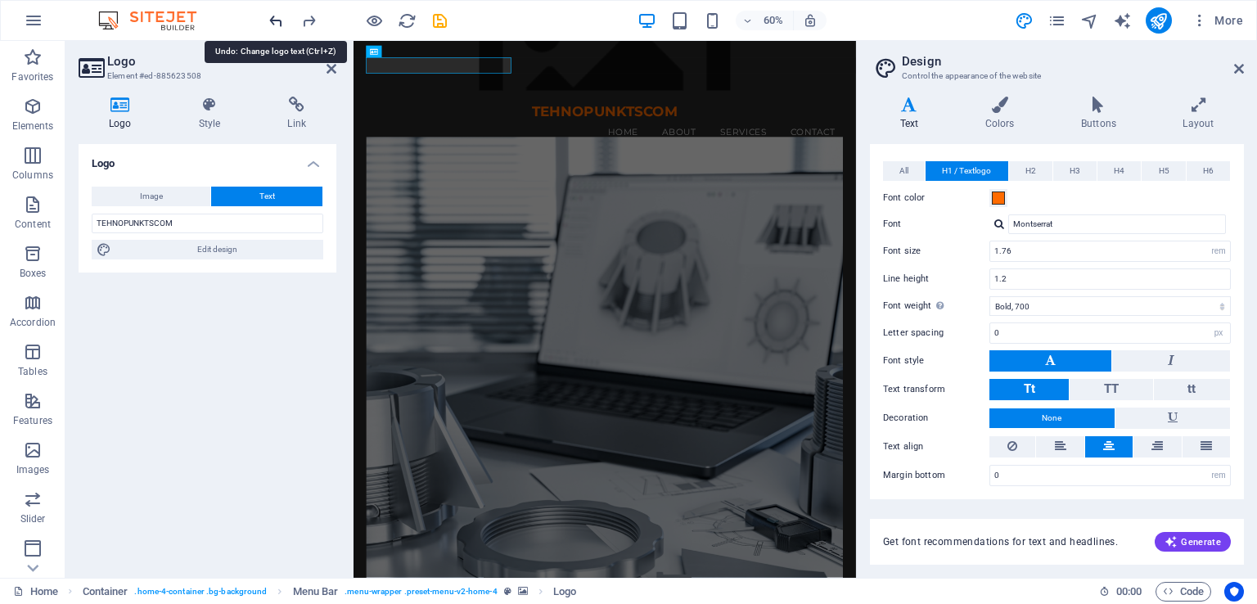
click at [279, 25] on icon "undo" at bounding box center [276, 20] width 19 height 19
click at [279, 25] on div at bounding box center [357, 20] width 183 height 26
click at [310, 18] on icon "redo" at bounding box center [309, 20] width 19 height 19
type input "[DOMAIN_NAME]"
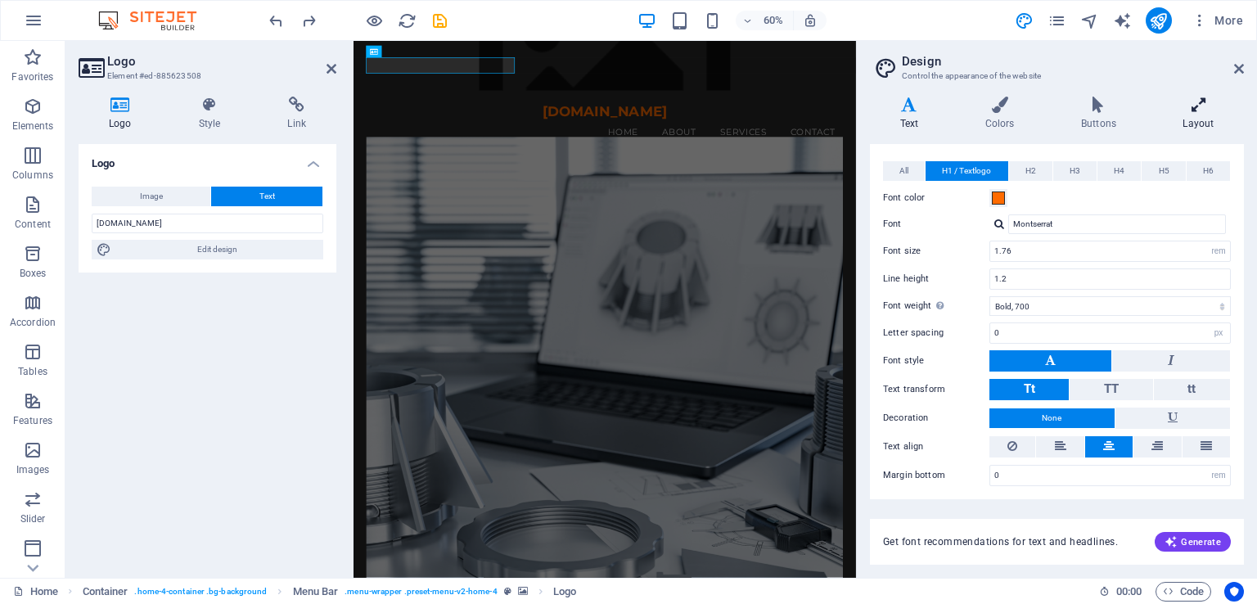
click at [1199, 119] on h4 "Layout" at bounding box center [1199, 114] width 91 height 34
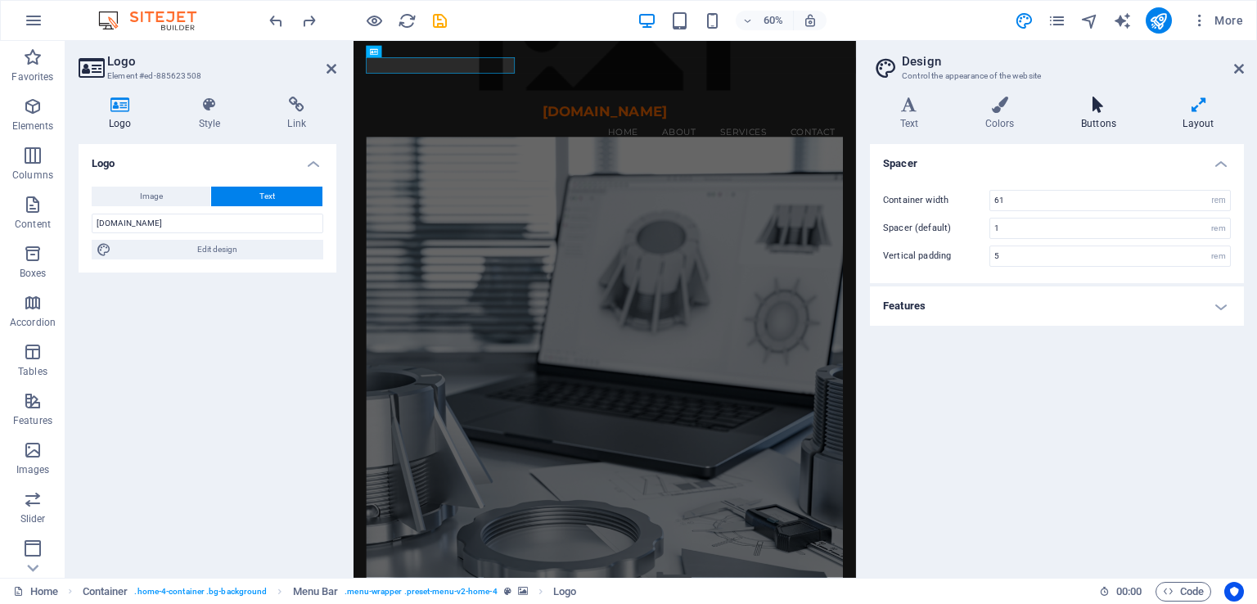
click at [1101, 124] on h4 "Buttons" at bounding box center [1102, 114] width 102 height 34
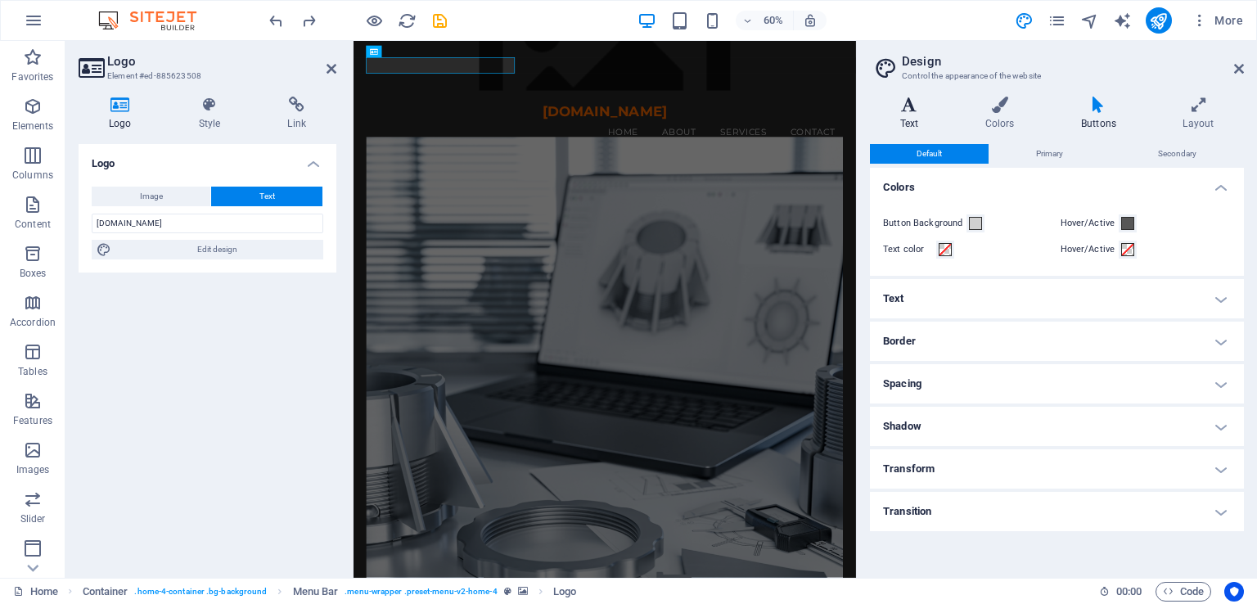
click at [905, 115] on h4 "Text" at bounding box center [912, 114] width 85 height 34
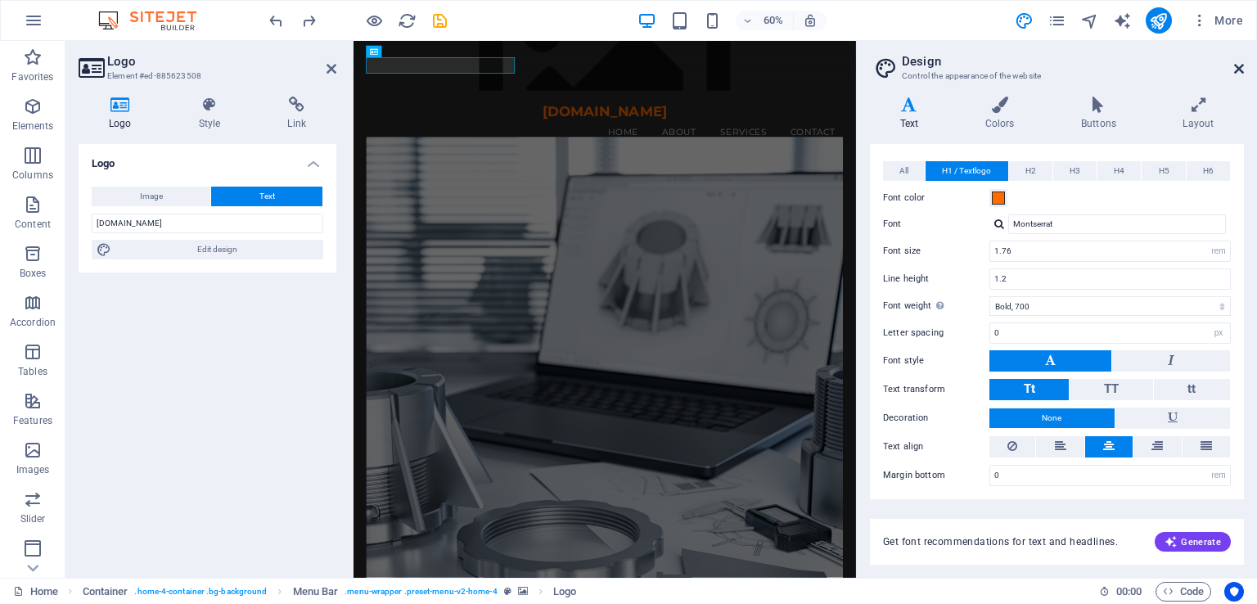
click at [1238, 69] on icon at bounding box center [1240, 68] width 10 height 13
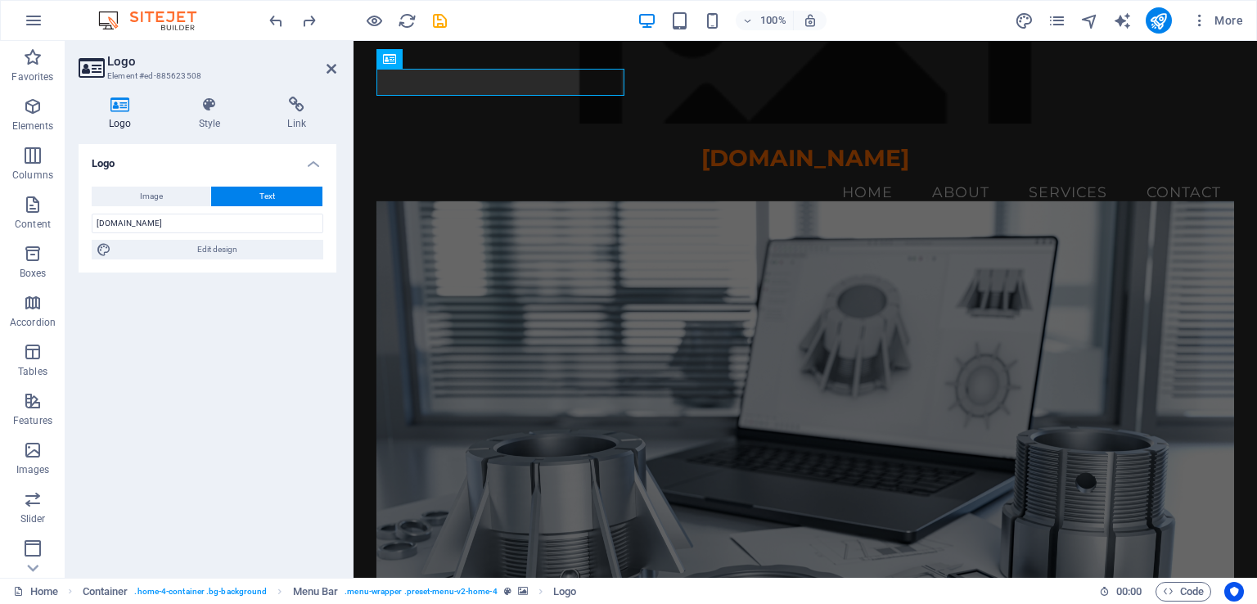
click at [278, 197] on button "Text" at bounding box center [266, 197] width 111 height 20
click at [218, 115] on h4 "Style" at bounding box center [213, 114] width 89 height 34
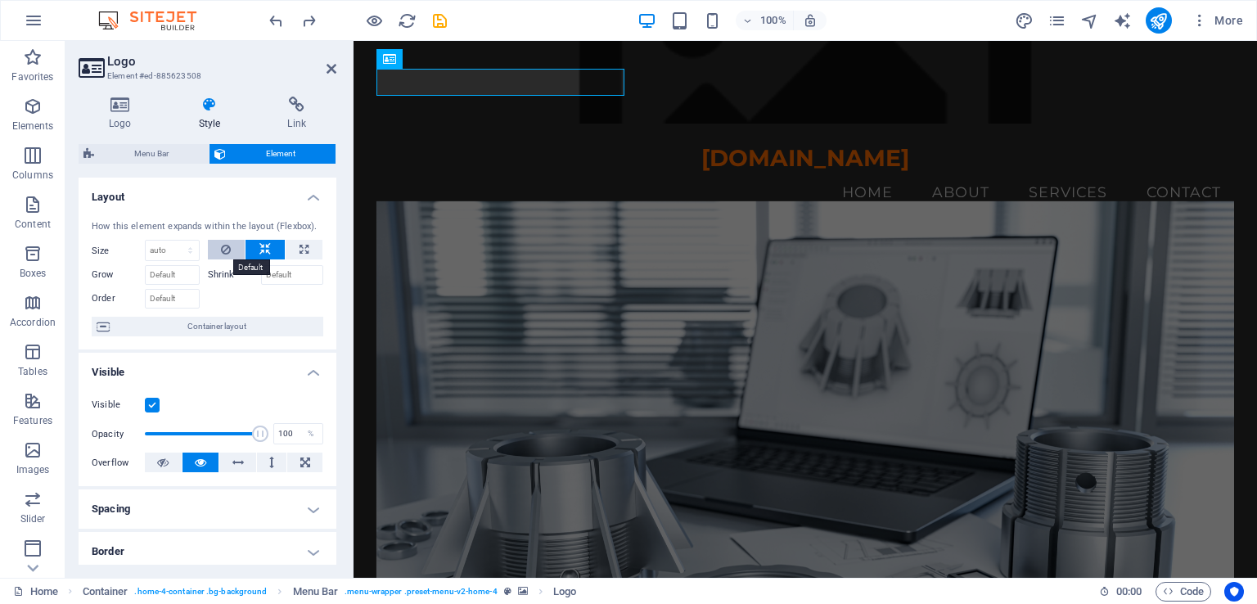
click at [223, 251] on icon at bounding box center [226, 250] width 10 height 20
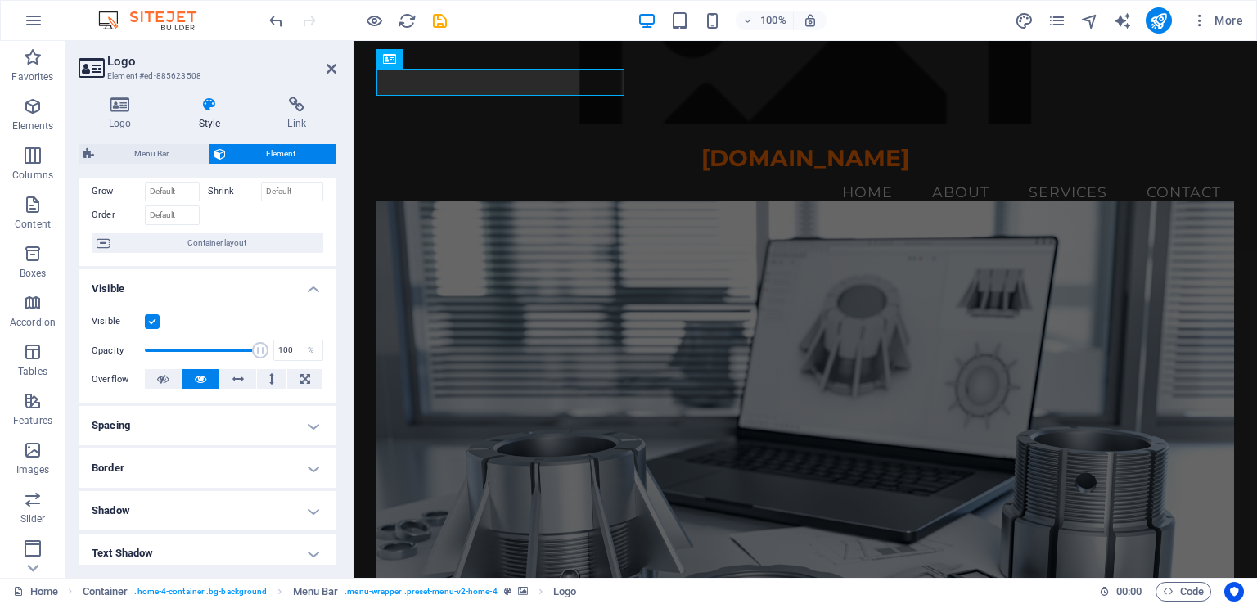
scroll to position [246, 0]
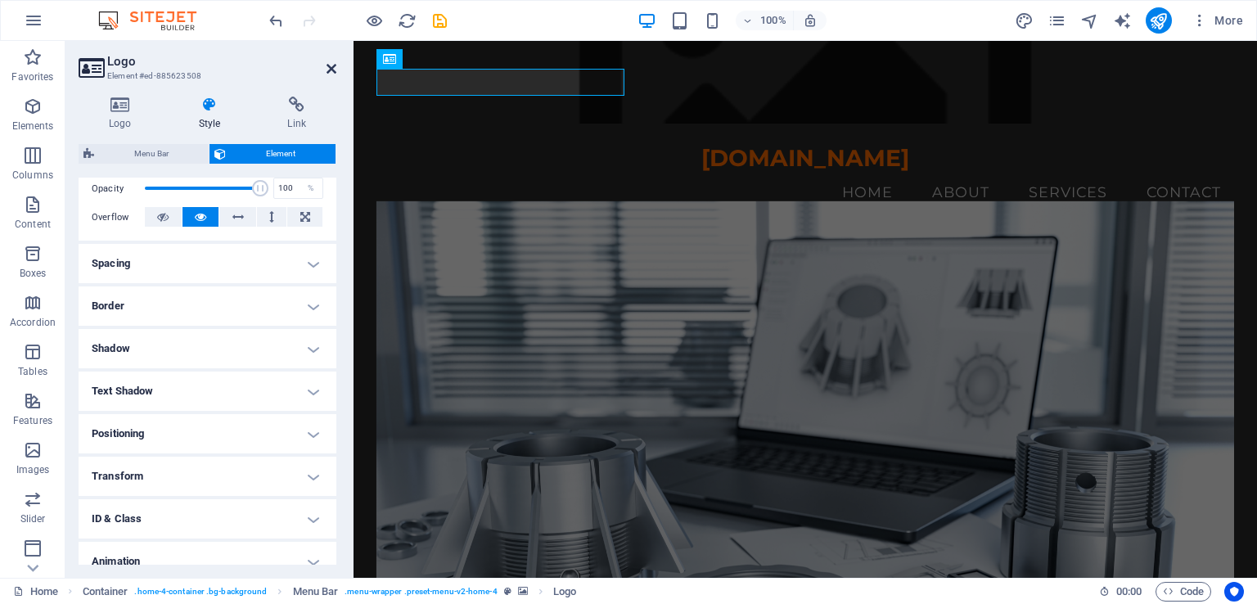
click at [329, 70] on icon at bounding box center [332, 68] width 10 height 13
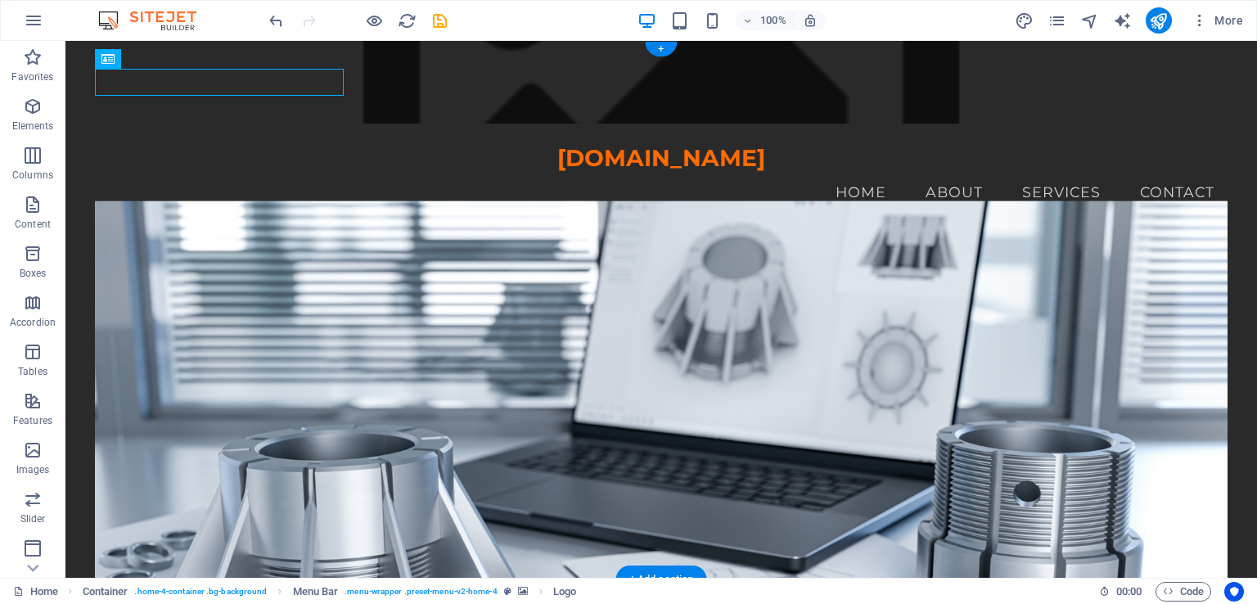
click at [533, 111] on figure at bounding box center [661, 82] width 1192 height 83
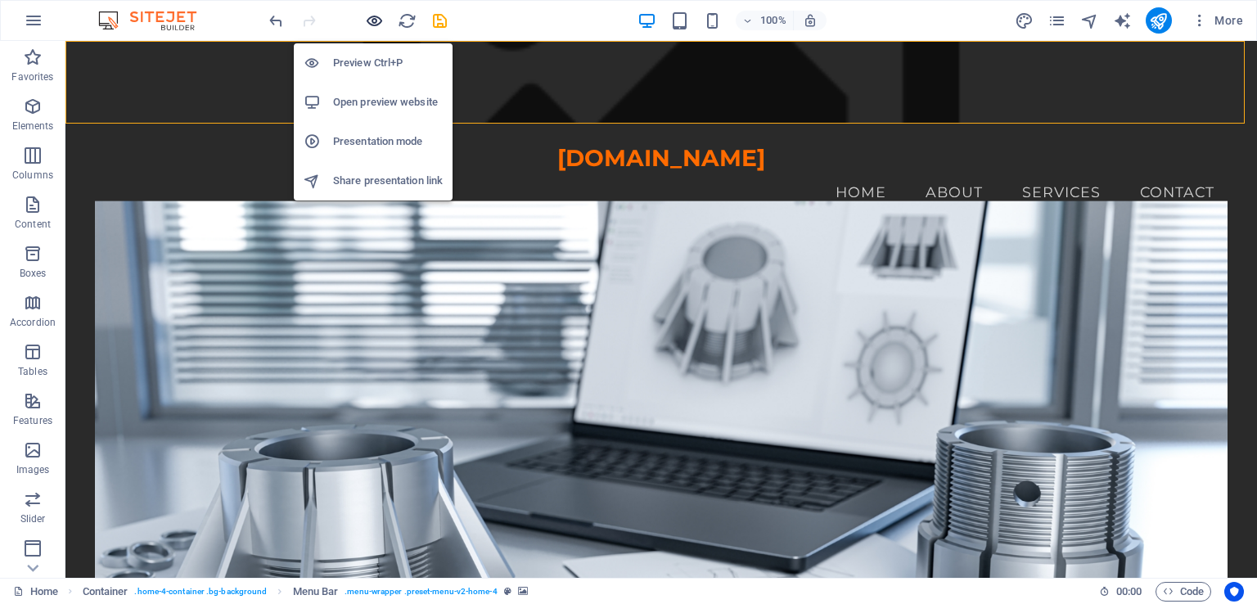
click at [376, 18] on icon "button" at bounding box center [374, 20] width 19 height 19
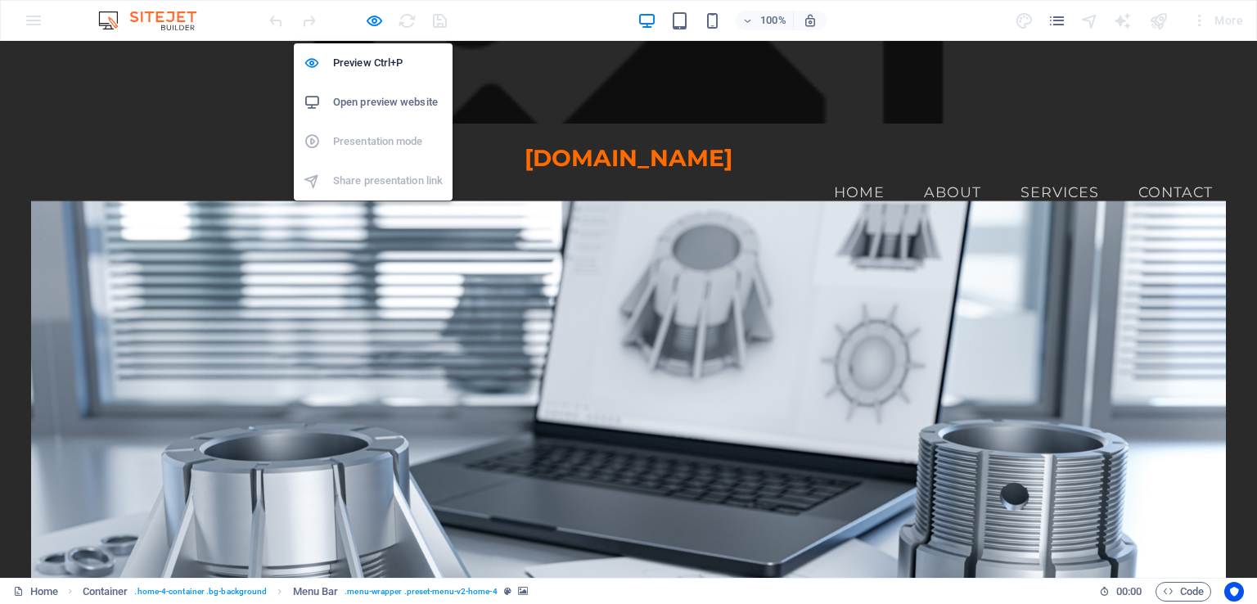
click at [372, 106] on h6 "Open preview website" at bounding box center [388, 103] width 110 height 20
click at [368, 63] on h6 "Preview Ctrl+P" at bounding box center [388, 63] width 110 height 20
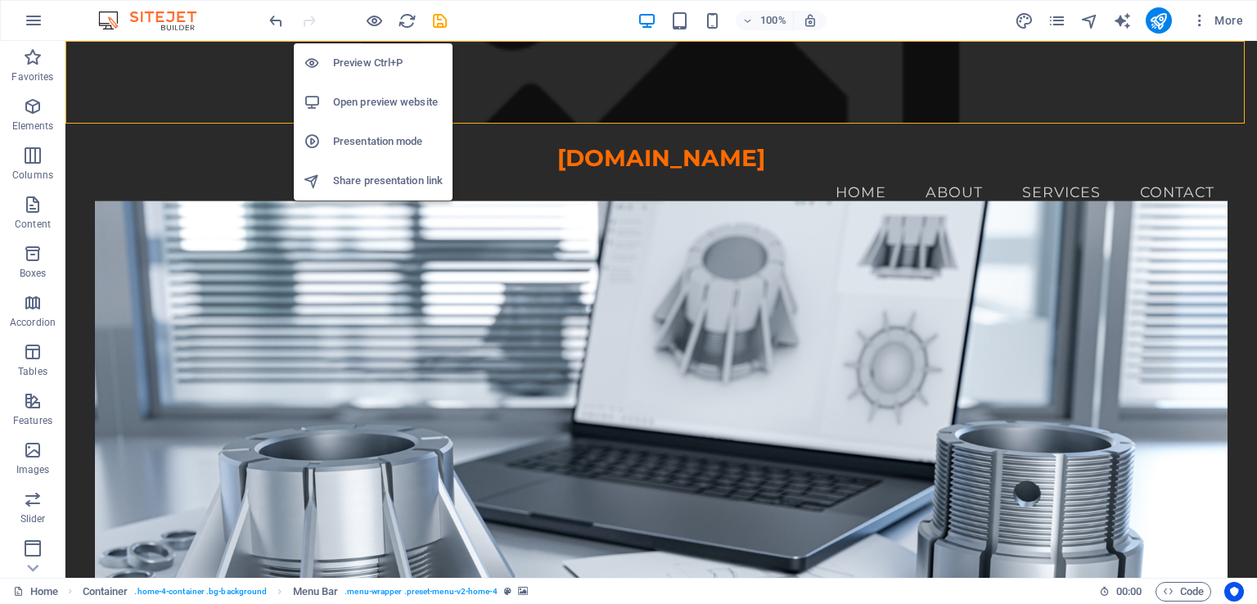
click at [372, 106] on h6 "Open preview website" at bounding box center [388, 103] width 110 height 20
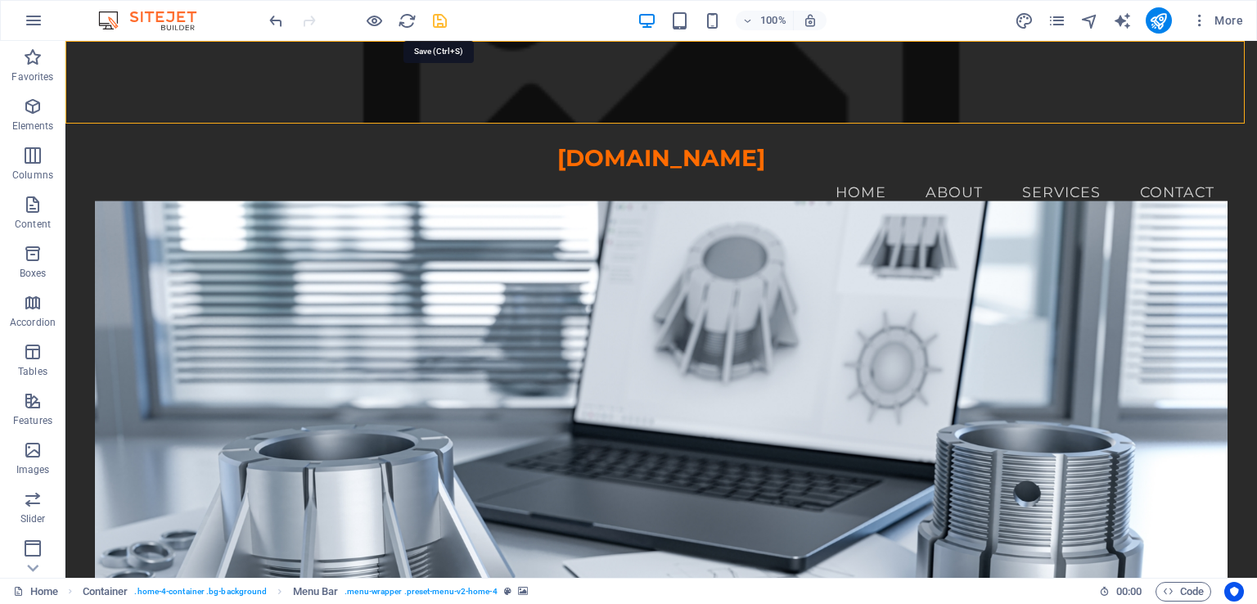
click at [434, 21] on icon "save" at bounding box center [440, 20] width 19 height 19
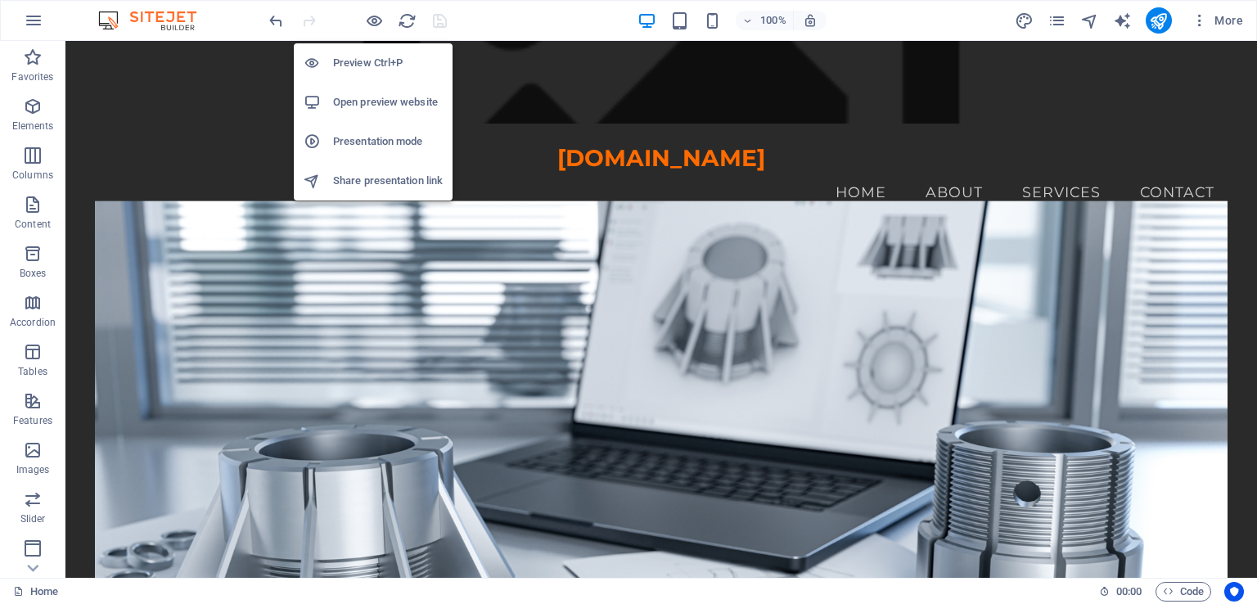
click at [380, 102] on h6 "Open preview website" at bounding box center [388, 103] width 110 height 20
click at [385, 140] on h6 "Presentation mode" at bounding box center [388, 142] width 110 height 20
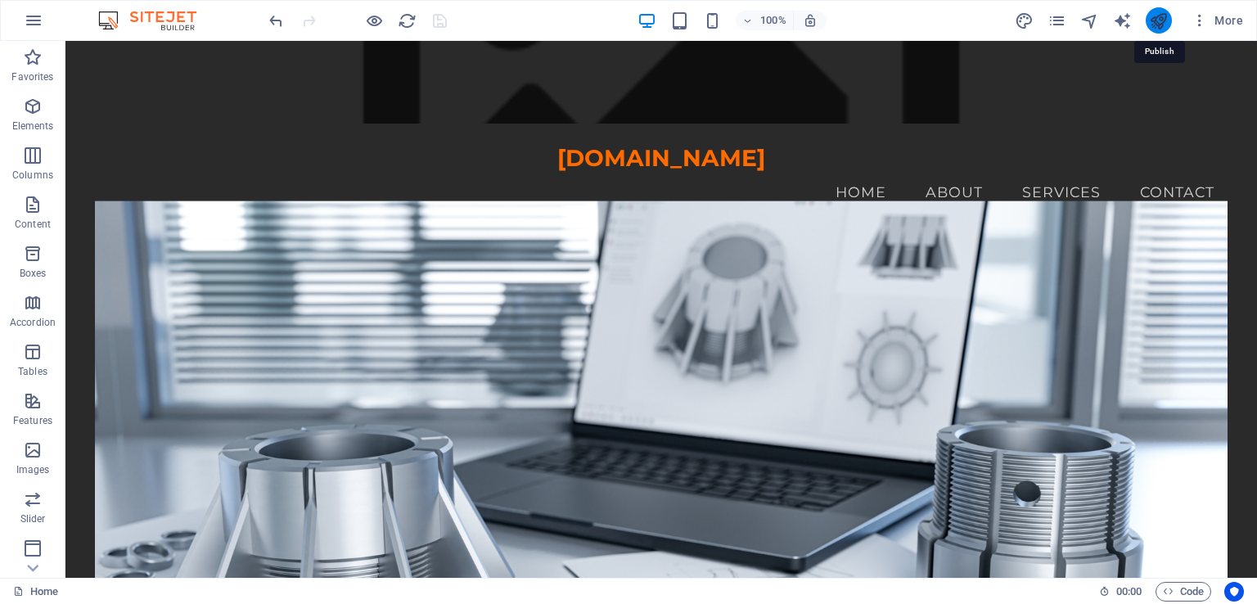
click at [1152, 20] on icon "publish" at bounding box center [1158, 20] width 19 height 19
